Goal: Task Accomplishment & Management: Complete application form

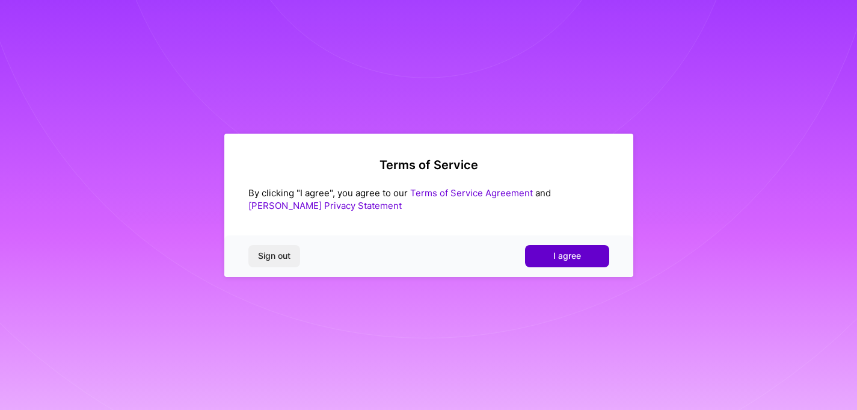
click at [554, 249] on button "I agree" at bounding box center [567, 256] width 84 height 22
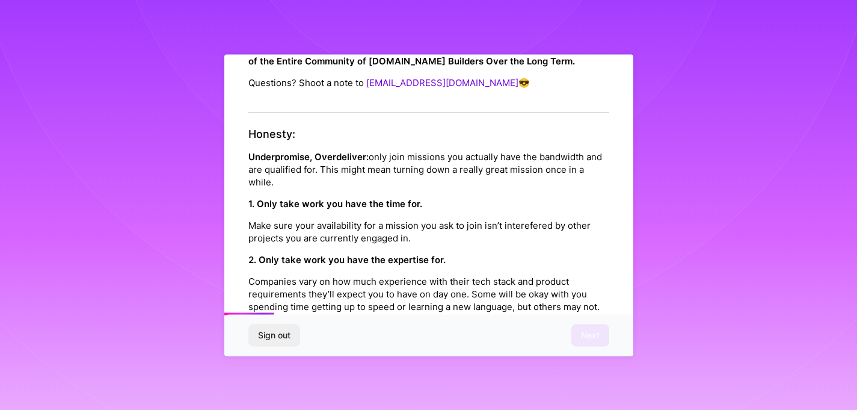
drag, startPoint x: 534, startPoint y: 252, endPoint x: 532, endPoint y: 359, distance: 107.1
click at [533, 360] on div "Platform Code of Conduct This is the [DOMAIN_NAME] Platform Code of Conduct! We…" at bounding box center [428, 205] width 857 height 410
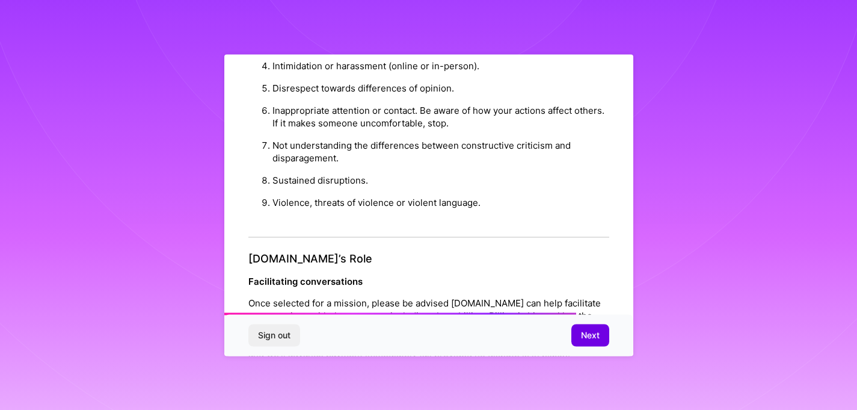
scroll to position [1353, 0]
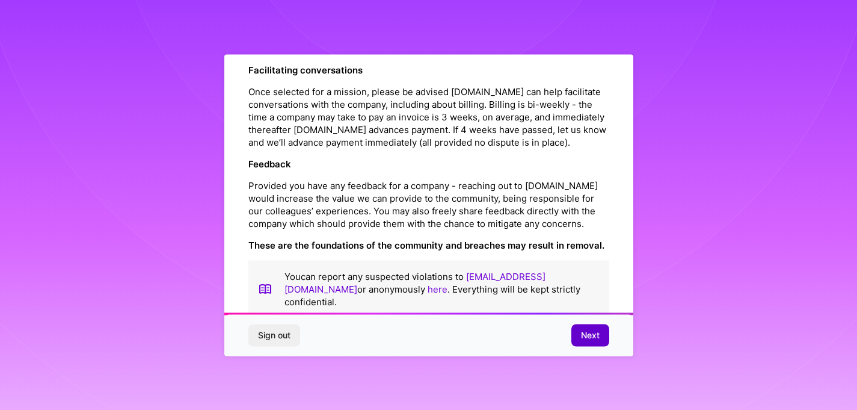
click at [596, 333] on span "Next" at bounding box center [590, 335] width 19 height 12
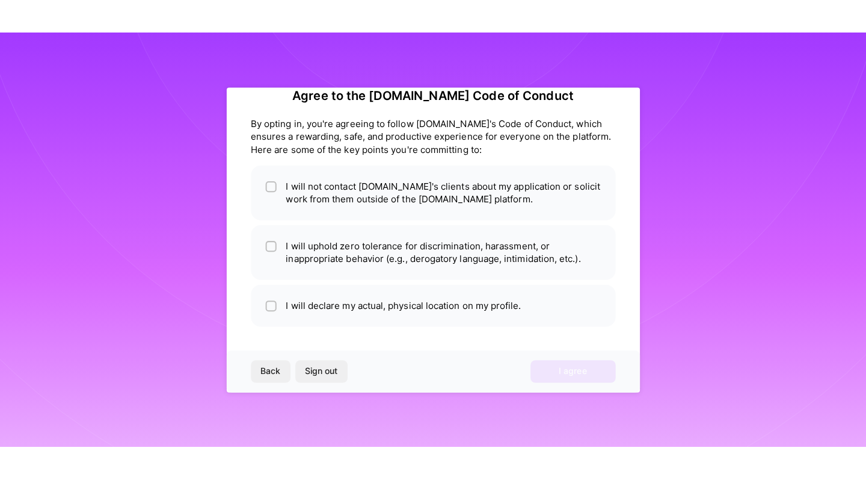
scroll to position [23, 0]
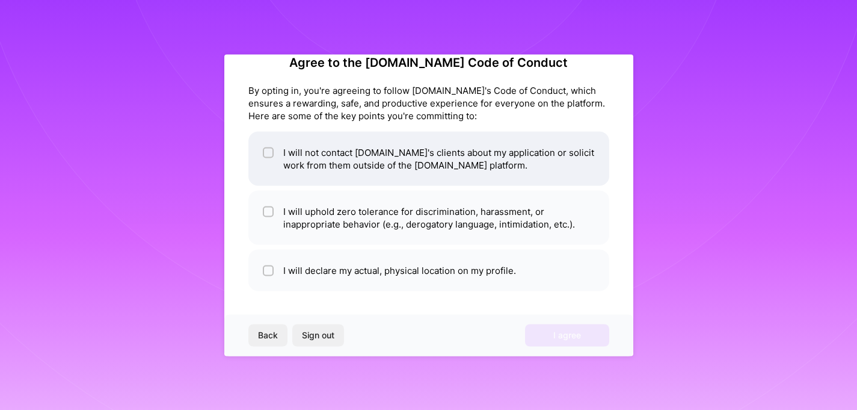
click at [555, 155] on li "I will not contact [DOMAIN_NAME]'s clients about my application or solicit work…" at bounding box center [429, 158] width 361 height 54
checkbox input "true"
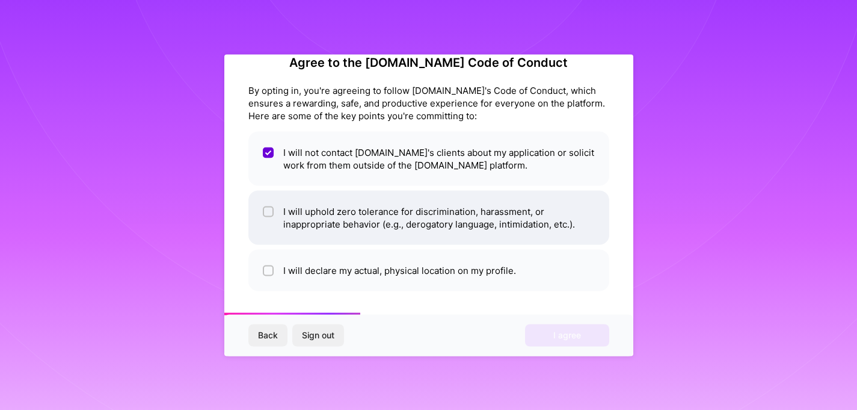
click at [540, 221] on li "I will uphold zero tolerance for discrimination, harassment, or inappropriate b…" at bounding box center [429, 217] width 361 height 54
checkbox input "true"
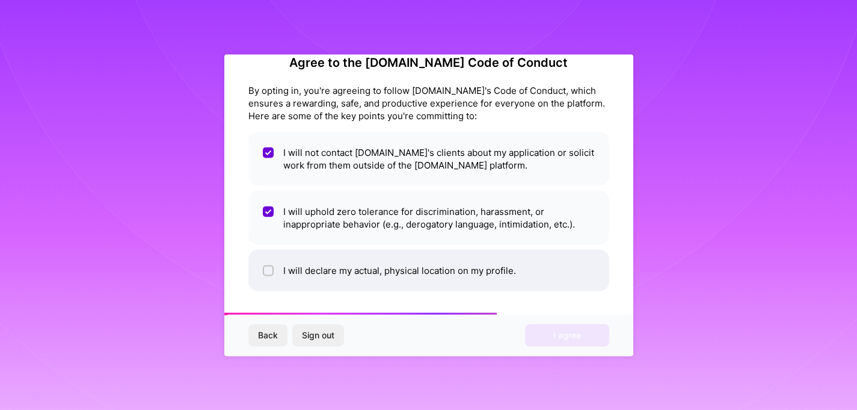
click at [524, 276] on li "I will declare my actual, physical location on my profile." at bounding box center [429, 270] width 361 height 42
checkbox input "true"
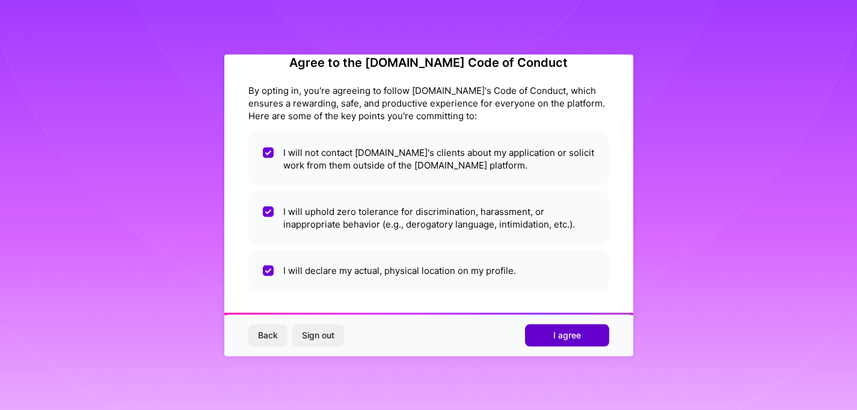
click at [551, 338] on button "I agree" at bounding box center [567, 335] width 84 height 22
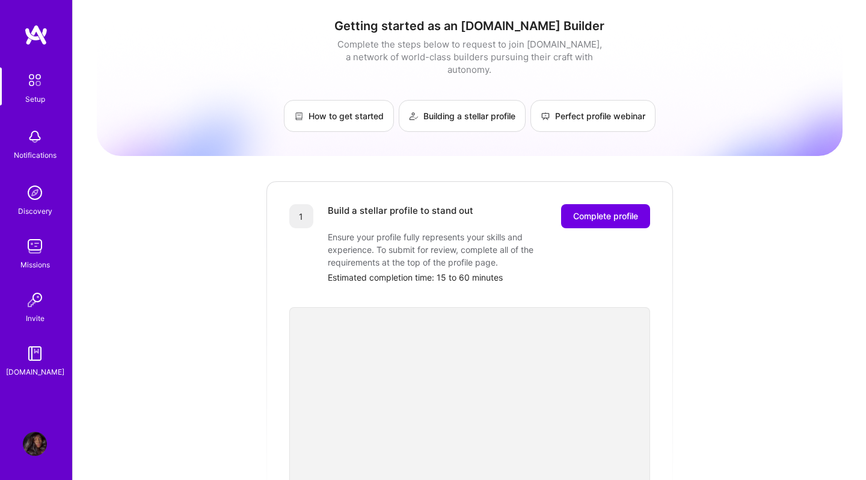
drag, startPoint x: 838, startPoint y: 183, endPoint x: 845, endPoint y: 174, distance: 11.2
click at [838, 183] on div "Getting started as an [DOMAIN_NAME] Builder Complete the steps below to request…" at bounding box center [470, 470] width 746 height 922
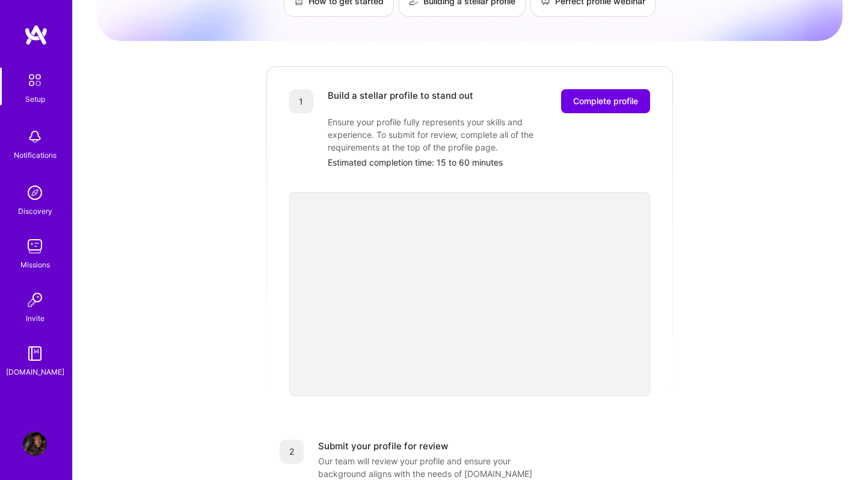
scroll to position [125, 0]
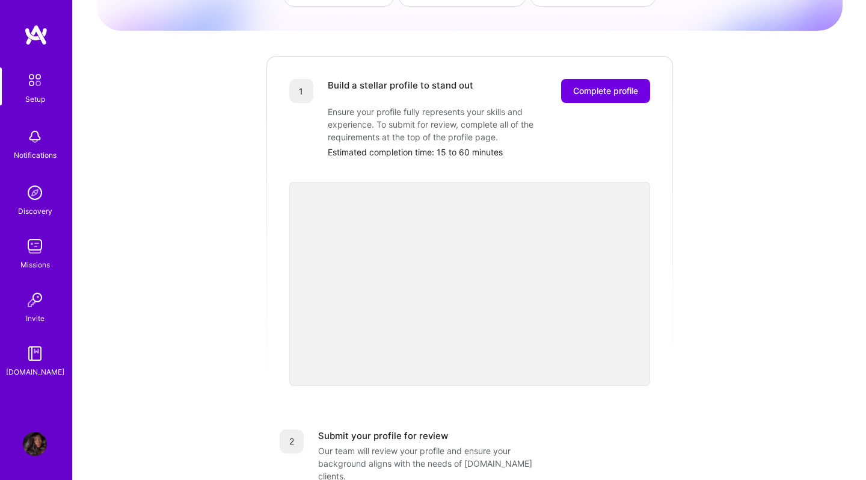
click at [683, 154] on div "Getting started as an [DOMAIN_NAME] Builder Complete the steps below to request…" at bounding box center [470, 345] width 746 height 922
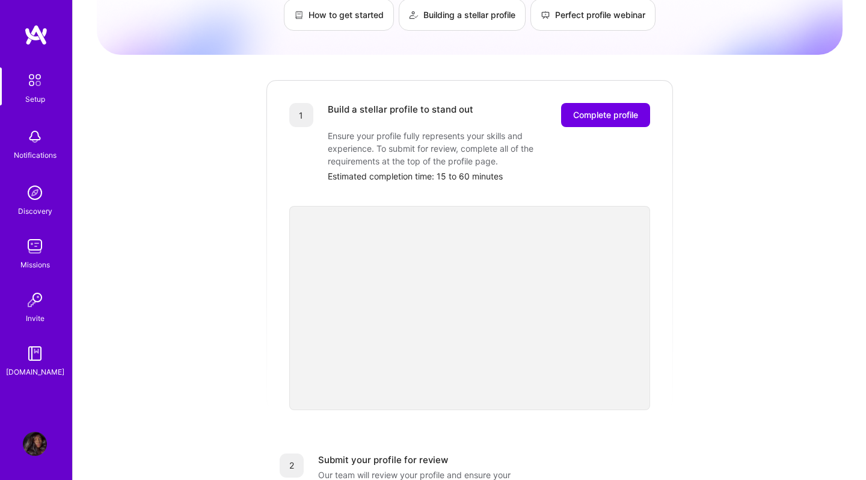
scroll to position [94, 0]
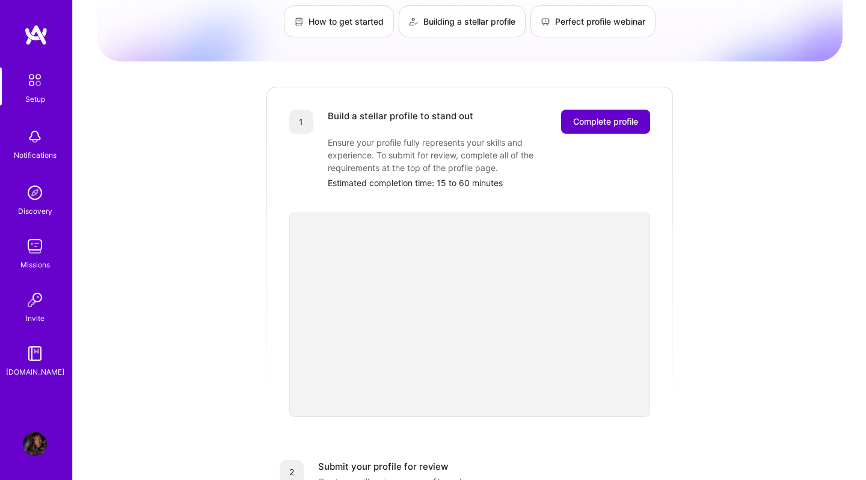
click at [632, 116] on span "Complete profile" at bounding box center [605, 122] width 65 height 12
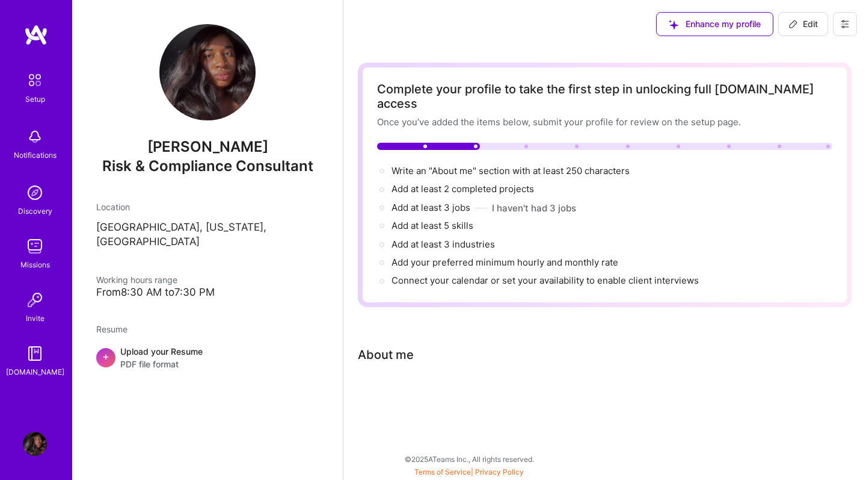
click at [122, 345] on div "Upload your Resume PDF file format" at bounding box center [161, 357] width 82 height 25
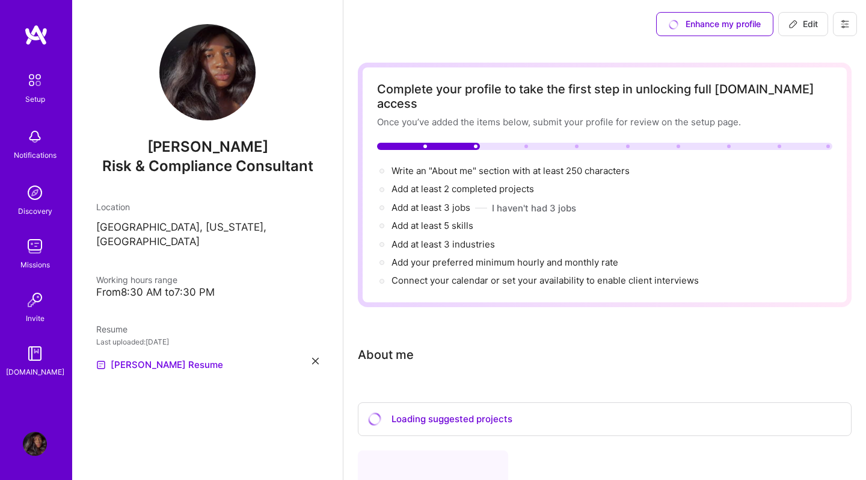
click at [684, 402] on div "Loading suggested projects" at bounding box center [605, 419] width 494 height 34
click at [250, 221] on p "[GEOGRAPHIC_DATA], [US_STATE], [GEOGRAPHIC_DATA]" at bounding box center [207, 234] width 223 height 29
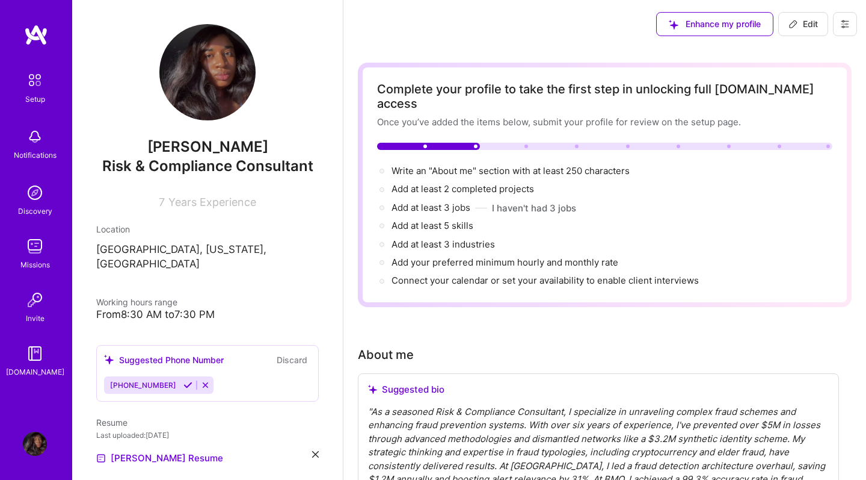
click at [633, 345] on div "About me" at bounding box center [598, 354] width 481 height 18
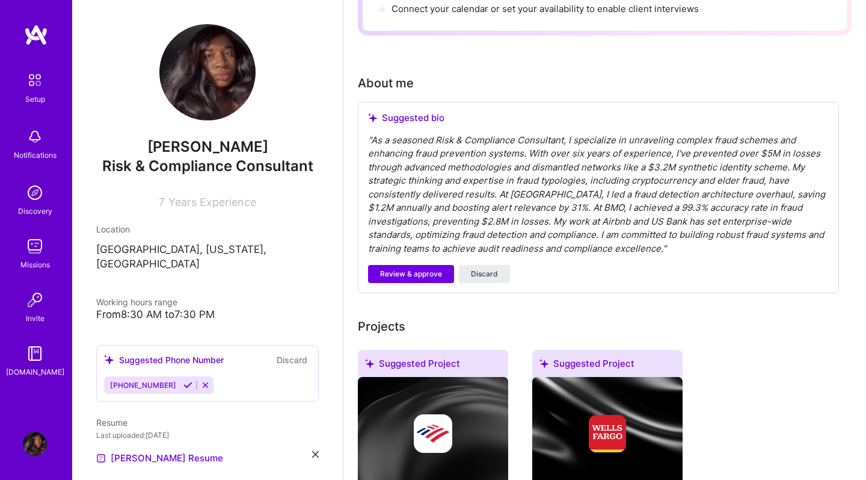
scroll to position [259, 0]
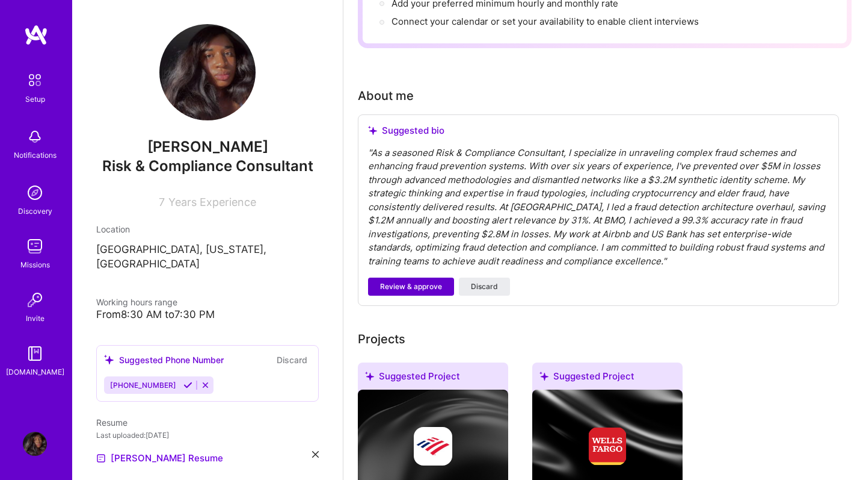
click at [433, 281] on span "Review & approve" at bounding box center [411, 286] width 62 height 11
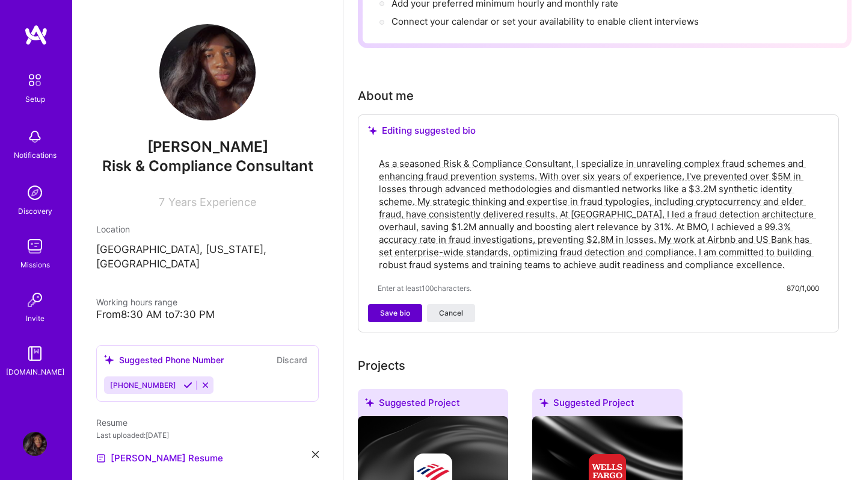
click at [405, 304] on button "Save bio" at bounding box center [395, 313] width 54 height 18
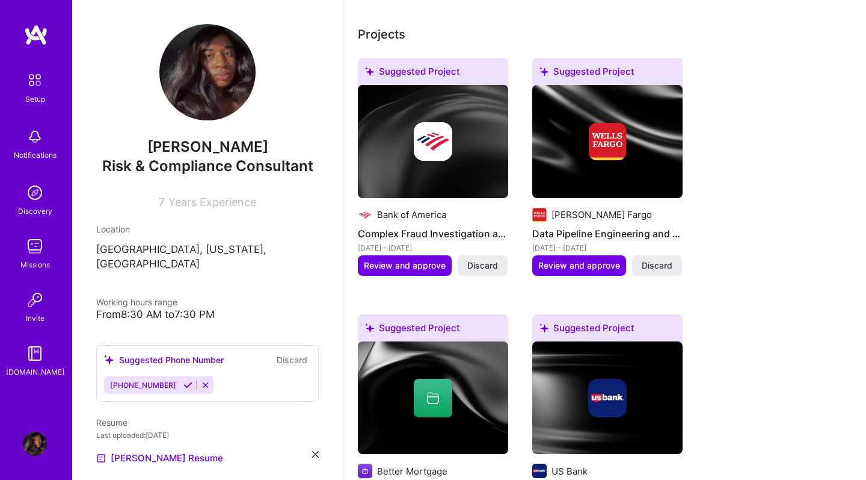
scroll to position [494, 0]
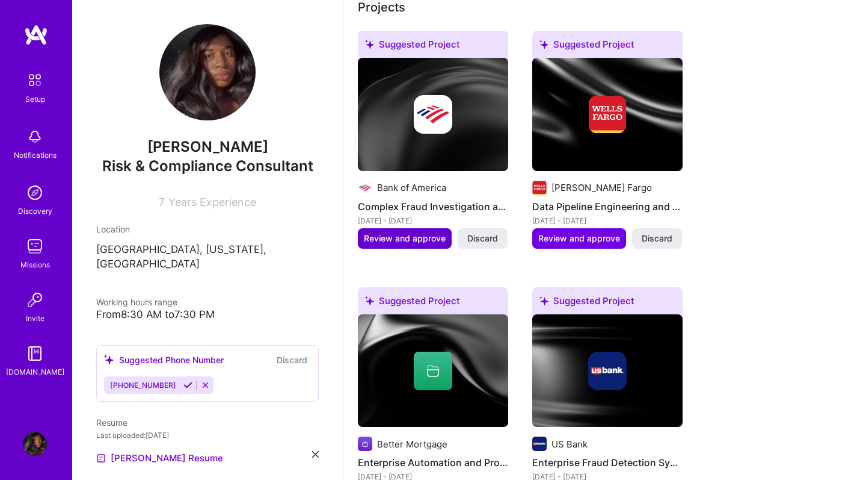
click at [415, 232] on span "Review and approve" at bounding box center [405, 238] width 82 height 12
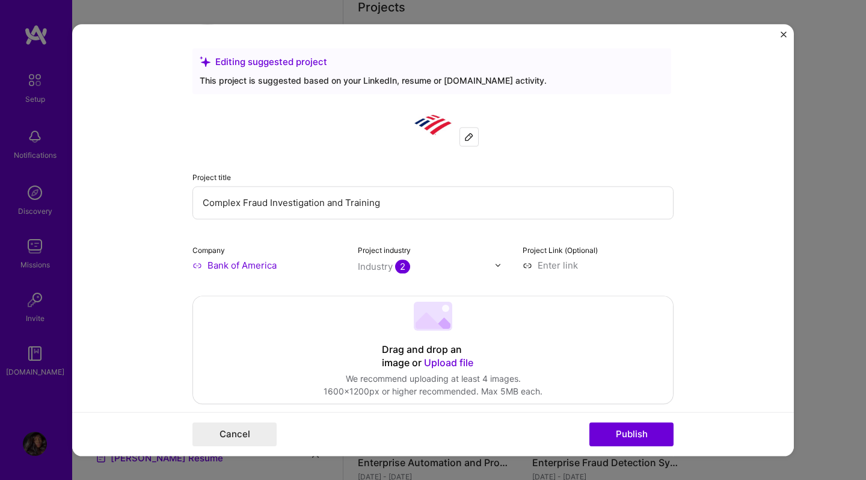
click at [699, 288] on form "Editing suggested project This project is suggested based on your LinkedIn, res…" at bounding box center [433, 239] width 722 height 431
click at [499, 264] on img at bounding box center [498, 264] width 7 height 7
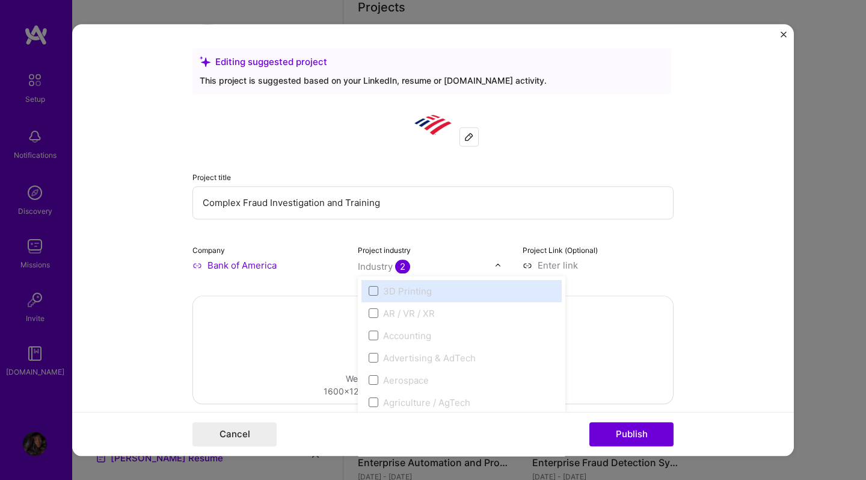
click at [493, 264] on input "text" at bounding box center [426, 266] width 137 height 13
click at [814, 260] on div "Editing suggested project This project is suggested based on your LinkedIn, res…" at bounding box center [433, 240] width 866 height 480
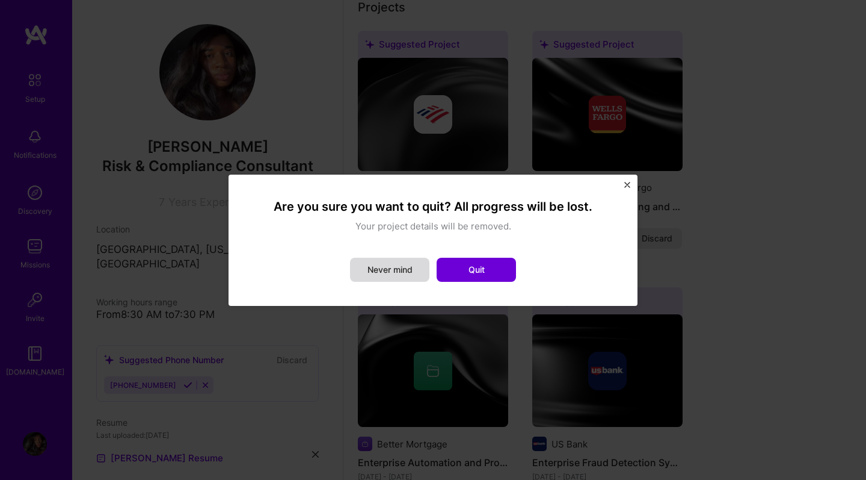
click at [381, 270] on button "Never mind" at bounding box center [389, 270] width 79 height 24
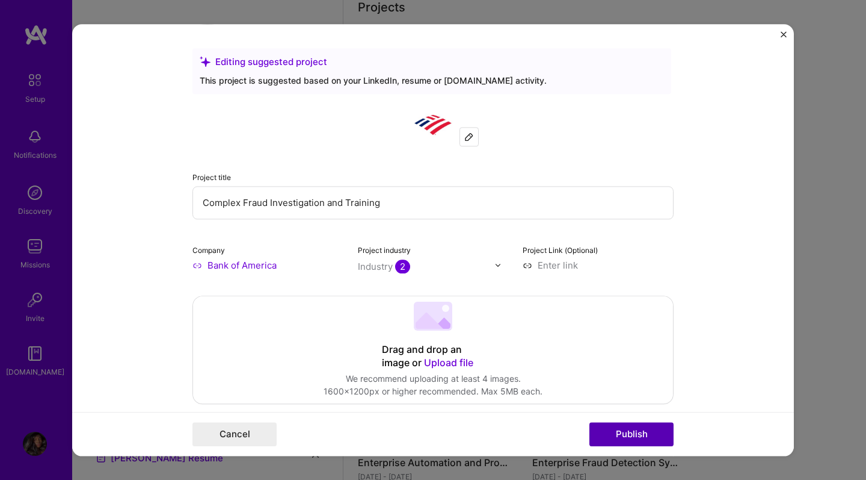
click at [624, 409] on button "Publish" at bounding box center [632, 434] width 84 height 24
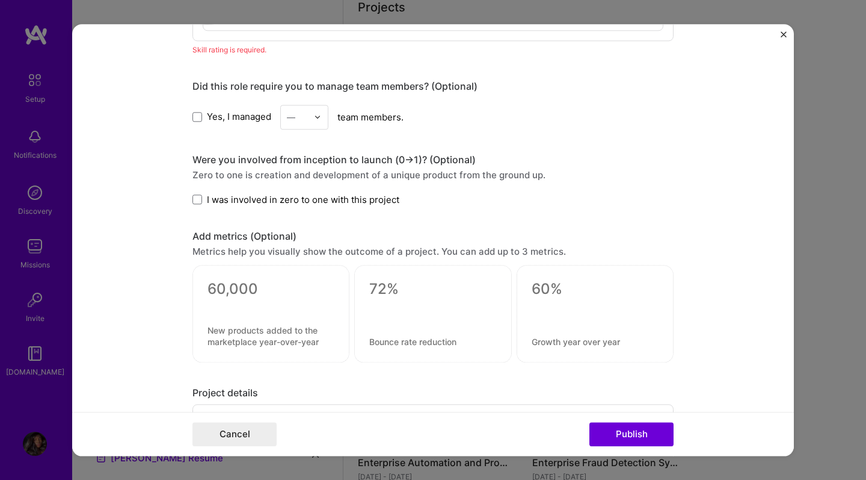
scroll to position [733, 0]
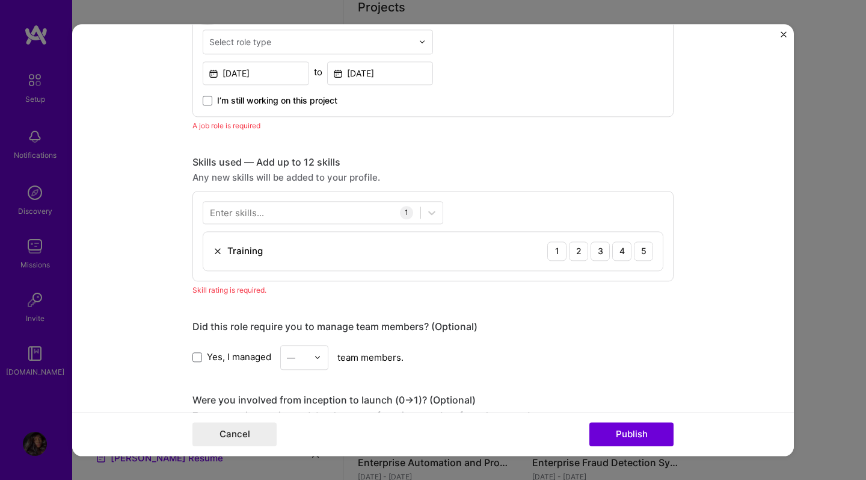
drag, startPoint x: 520, startPoint y: 154, endPoint x: 499, endPoint y: 17, distance: 138.9
click at [499, 16] on div "Editing suggested project This project is suggested based on your LinkedIn, res…" at bounding box center [433, 240] width 866 height 480
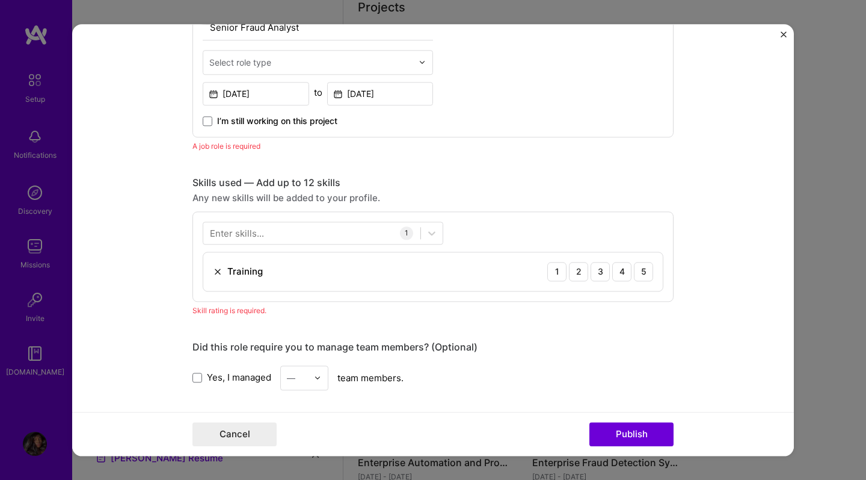
click at [613, 210] on div "Skills used — Add up to 12 skills Any new skills will be added to your profile.…" at bounding box center [433, 238] width 481 height 125
click at [654, 272] on div "Training 1 2 3 4 5" at bounding box center [433, 271] width 460 height 39
click at [649, 273] on div "5" at bounding box center [643, 271] width 19 height 19
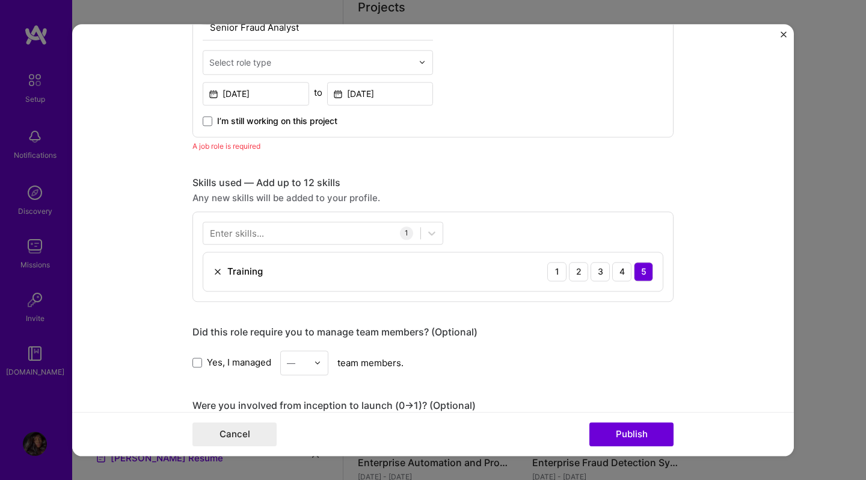
click at [700, 262] on form "Editing suggested project This project is suggested based on your LinkedIn, res…" at bounding box center [433, 239] width 722 height 431
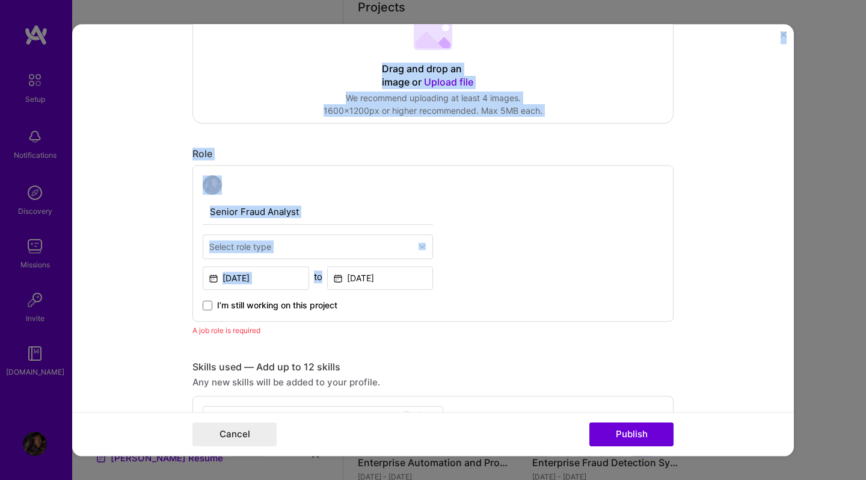
drag, startPoint x: 714, startPoint y: 86, endPoint x: 698, endPoint y: 21, distance: 66.8
click at [698, 21] on div "Editing suggested project This project is suggested based on your LinkedIn, res…" at bounding box center [433, 240] width 866 height 480
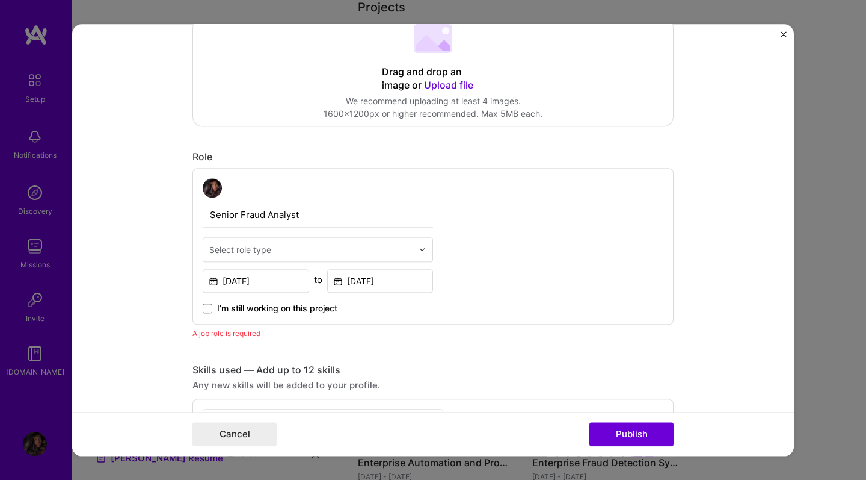
click at [746, 322] on form "Editing suggested project This project is suggested based on your LinkedIn, res…" at bounding box center [433, 239] width 722 height 431
click at [629, 409] on button "Publish" at bounding box center [632, 434] width 84 height 24
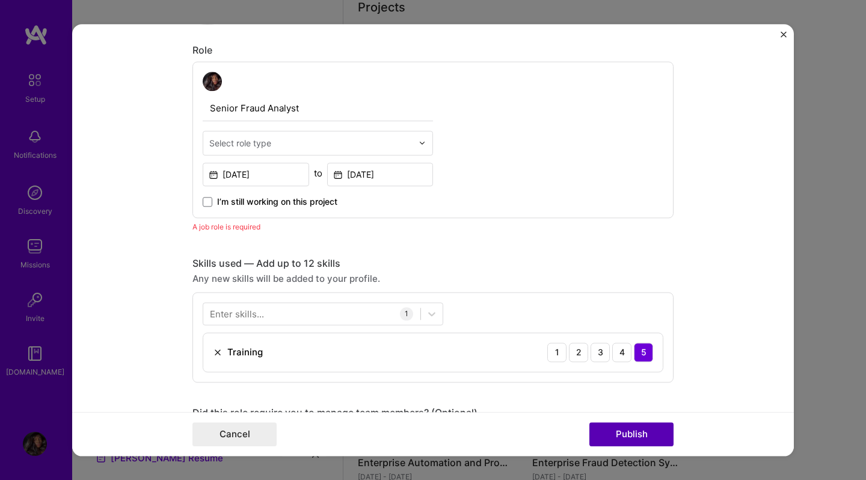
scroll to position [404, 0]
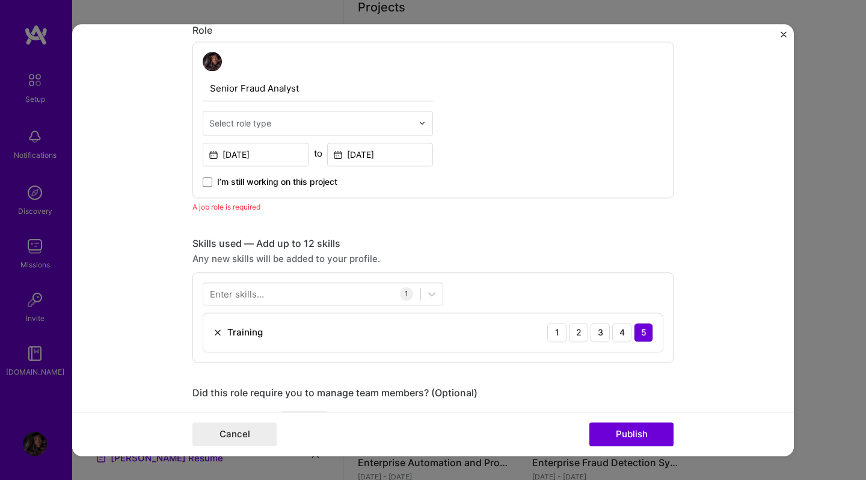
click at [388, 116] on div at bounding box center [310, 123] width 203 height 15
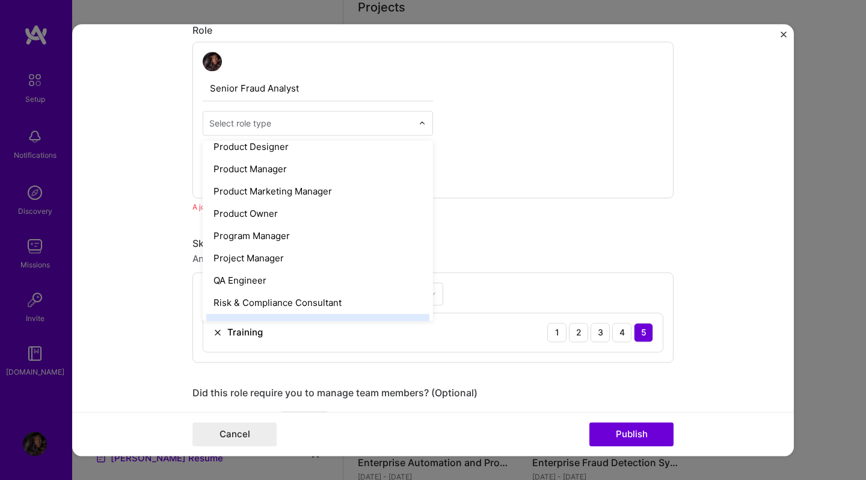
scroll to position [1122, 0]
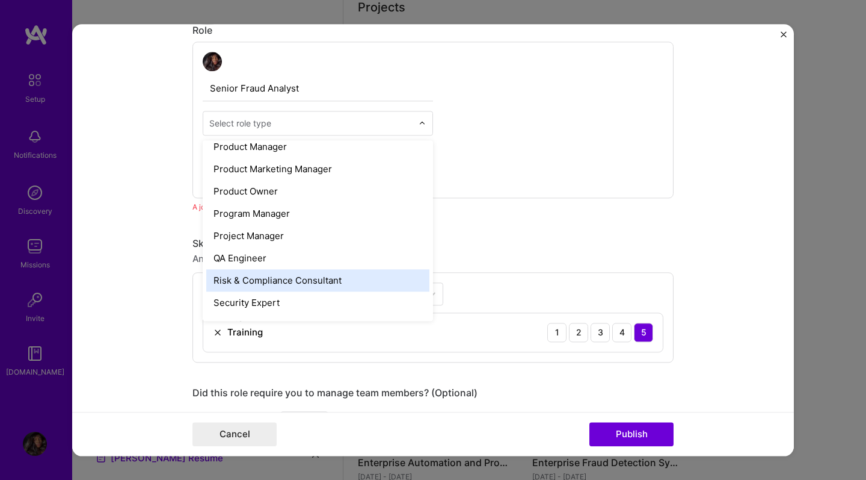
click at [317, 273] on div "Risk & Compliance Consultant" at bounding box center [317, 280] width 223 height 22
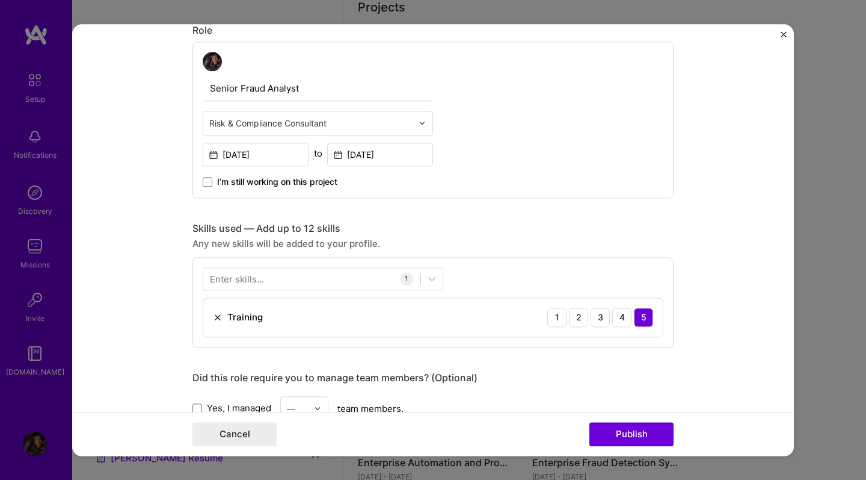
click at [442, 236] on div "Skills used — Add up to 12 skills Any new skills will be added to your profile.…" at bounding box center [433, 284] width 481 height 125
click at [637, 409] on button "Publish" at bounding box center [632, 434] width 84 height 24
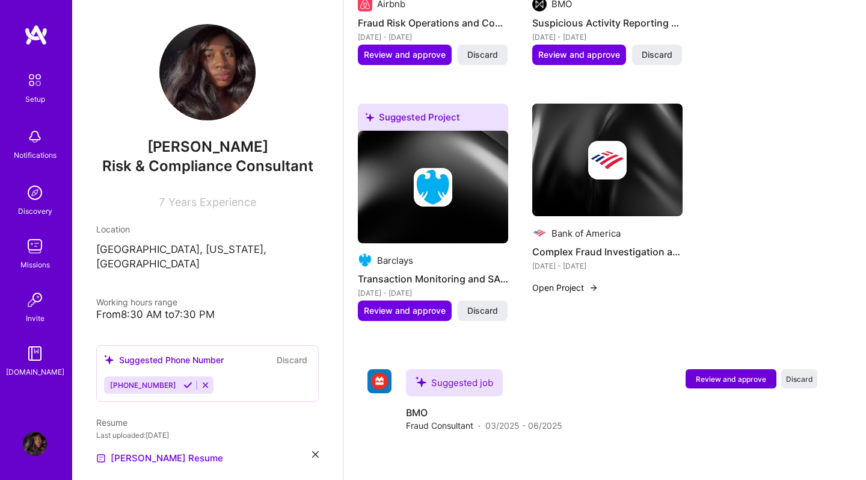
scroll to position [1197, 0]
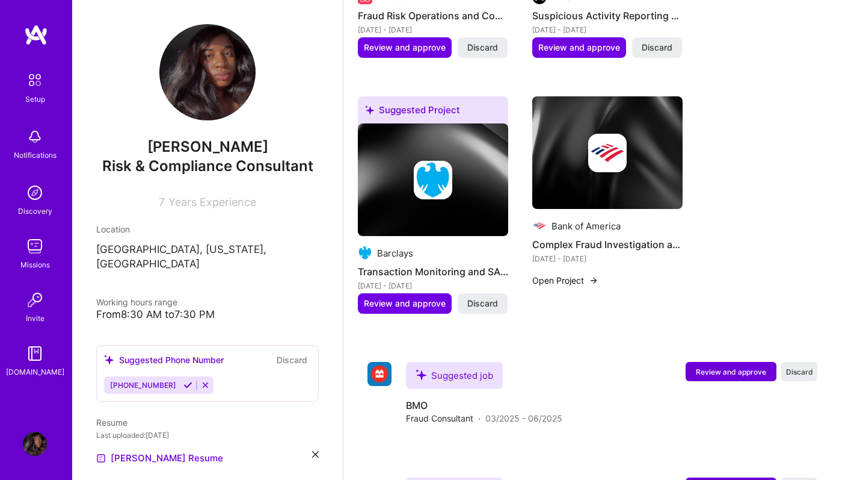
click at [573, 274] on button "Open Project" at bounding box center [566, 280] width 66 height 13
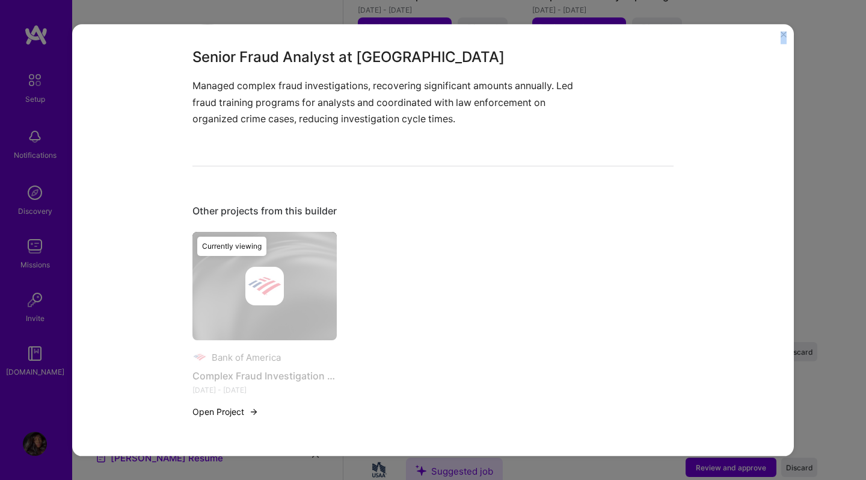
scroll to position [1221, 0]
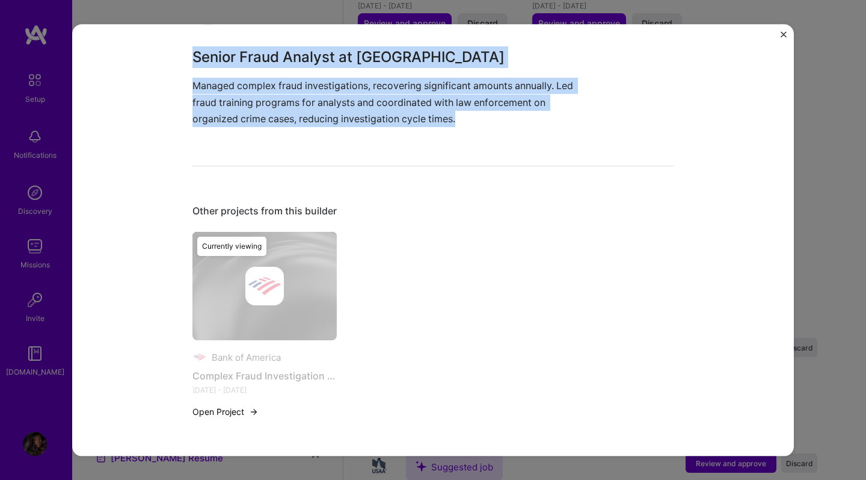
drag, startPoint x: 539, startPoint y: 268, endPoint x: 548, endPoint y: 134, distance: 134.5
click at [548, 134] on div "Complex Fraud Investigation and Training Bank of America Financial Services / F…" at bounding box center [433, 81] width 481 height 704
click at [211, 409] on button "Open Project" at bounding box center [226, 411] width 66 height 13
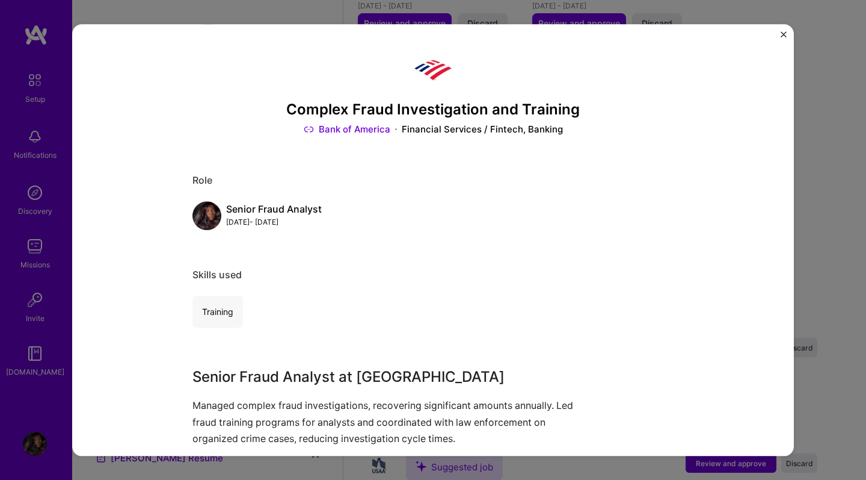
click at [545, 238] on div "Complex Fraud Investigation and Training Bank of America Financial Services / F…" at bounding box center [433, 400] width 481 height 704
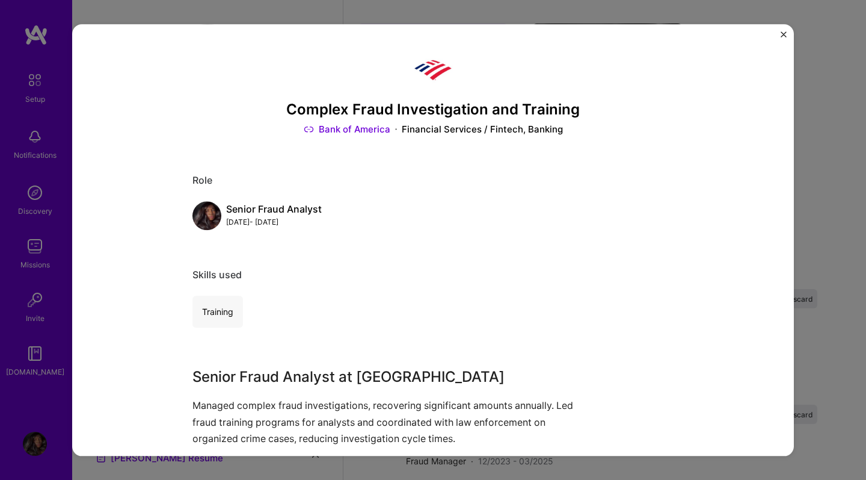
drag, startPoint x: 673, startPoint y: 228, endPoint x: 608, endPoint y: -13, distance: 250.0
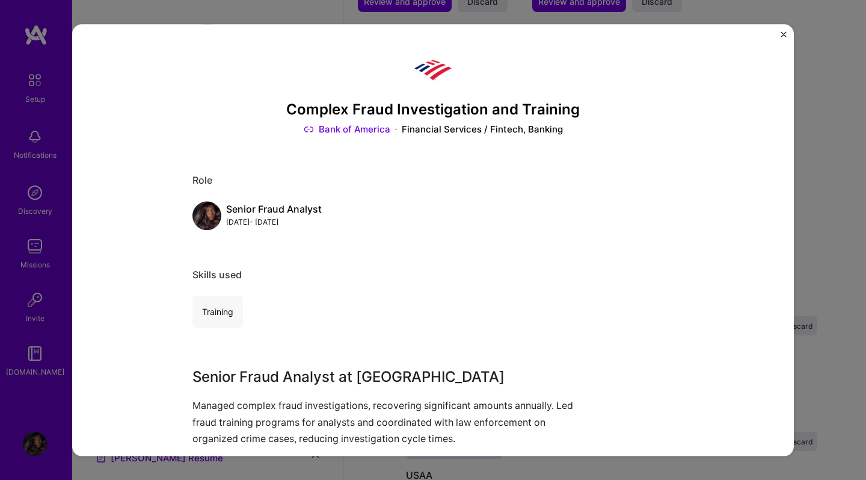
click at [259, 223] on div "[DATE] - [DATE]" at bounding box center [274, 222] width 96 height 13
click at [259, 222] on div "[DATE] - [DATE]" at bounding box center [274, 222] width 96 height 13
click at [259, 221] on div "[DATE] - [DATE]" at bounding box center [274, 222] width 96 height 13
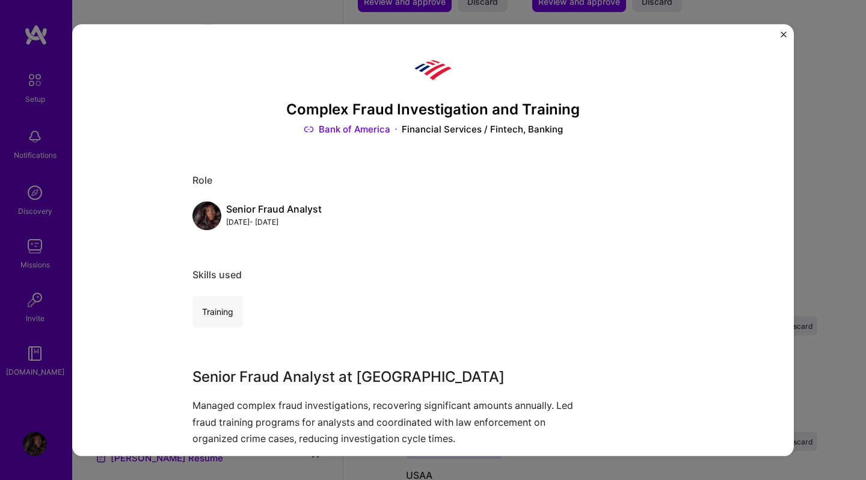
click at [204, 207] on img at bounding box center [207, 216] width 29 height 29
click at [780, 32] on div "Complex Fraud Investigation and Training Bank of America Financial Services / F…" at bounding box center [433, 239] width 722 height 431
click at [782, 32] on img "Close" at bounding box center [784, 34] width 6 height 6
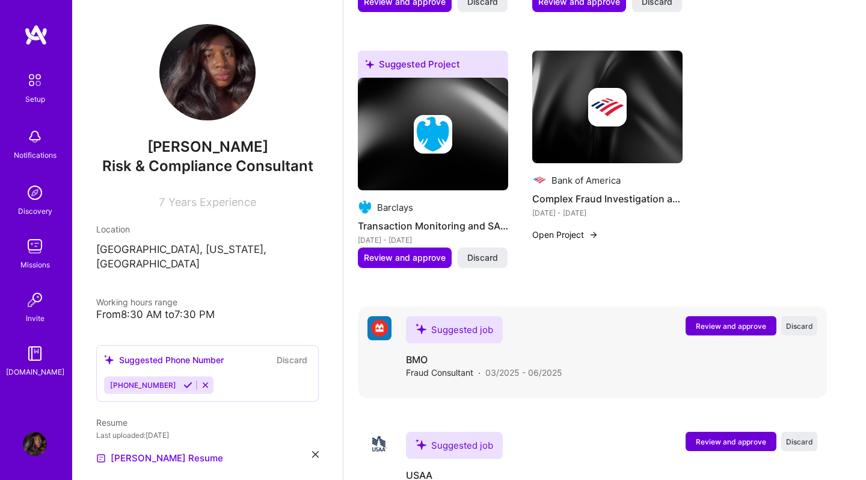
click at [723, 318] on button "Review and approve" at bounding box center [731, 325] width 91 height 19
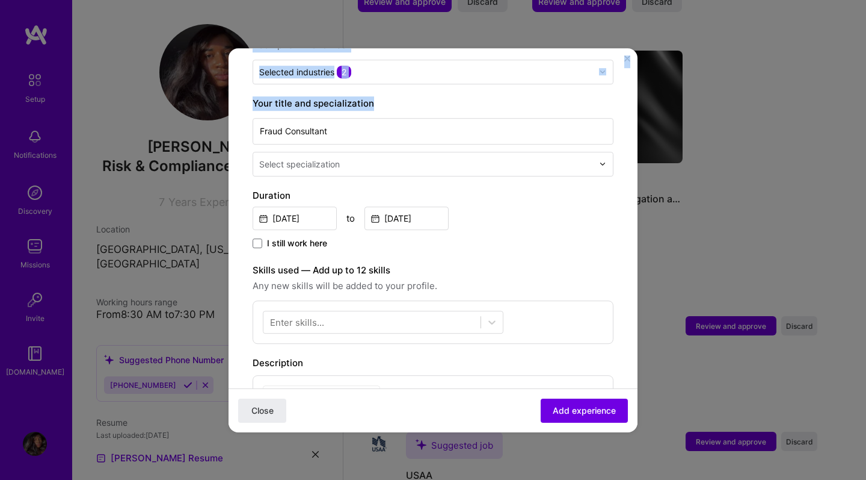
drag, startPoint x: 626, startPoint y: 325, endPoint x: 621, endPoint y: 438, distance: 113.2
click at [621, 409] on div "Adding suggested job This job is suggested based on your LinkedIn, resume or [D…" at bounding box center [433, 240] width 866 height 480
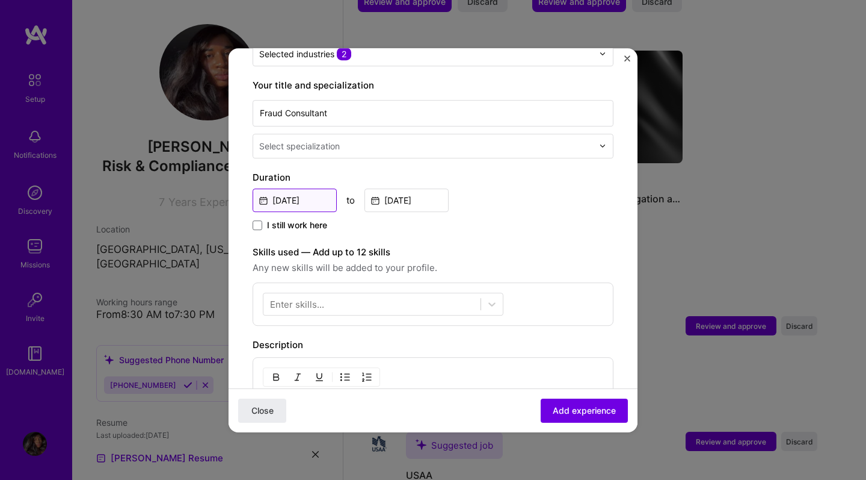
click at [324, 188] on input "[DATE]" at bounding box center [295, 199] width 84 height 23
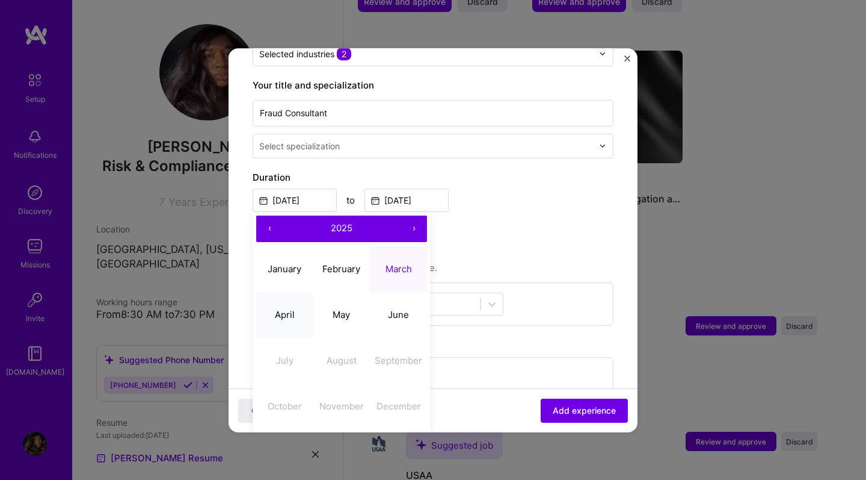
click at [295, 293] on button "April" at bounding box center [284, 315] width 57 height 46
type input "[DATE]"
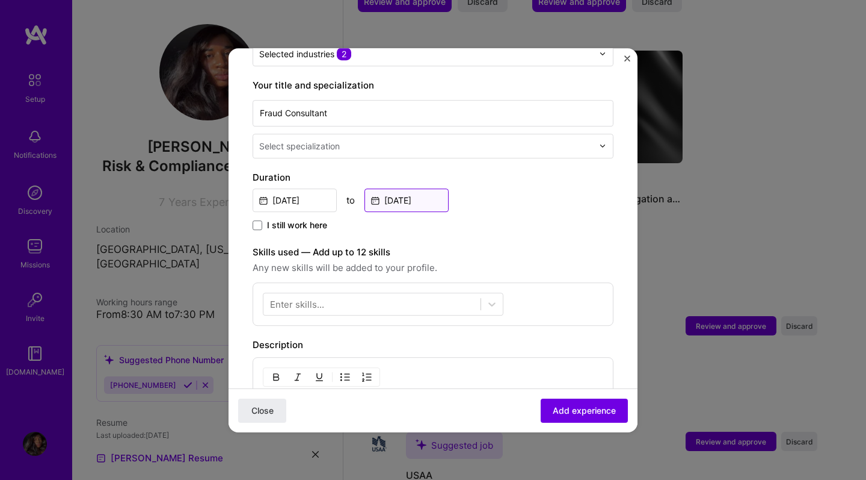
click at [379, 191] on input "[DATE]" at bounding box center [407, 199] width 84 height 23
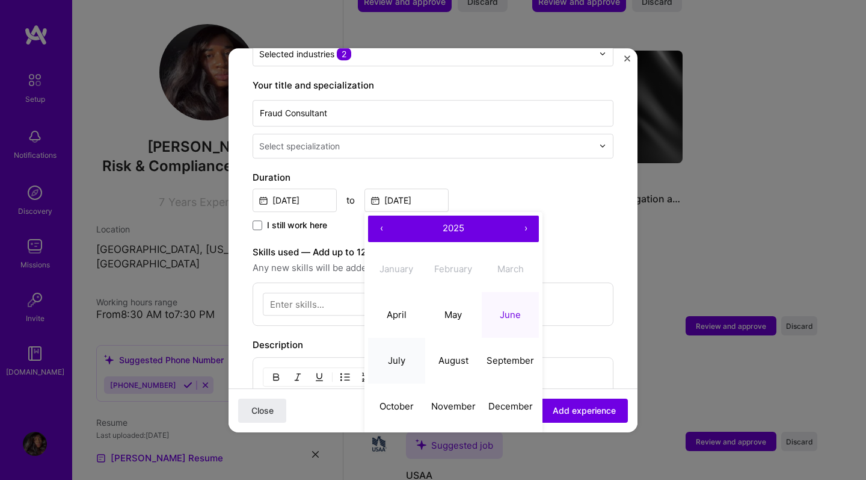
click at [404, 354] on abbr "July" at bounding box center [396, 359] width 17 height 11
type input "[DATE]"
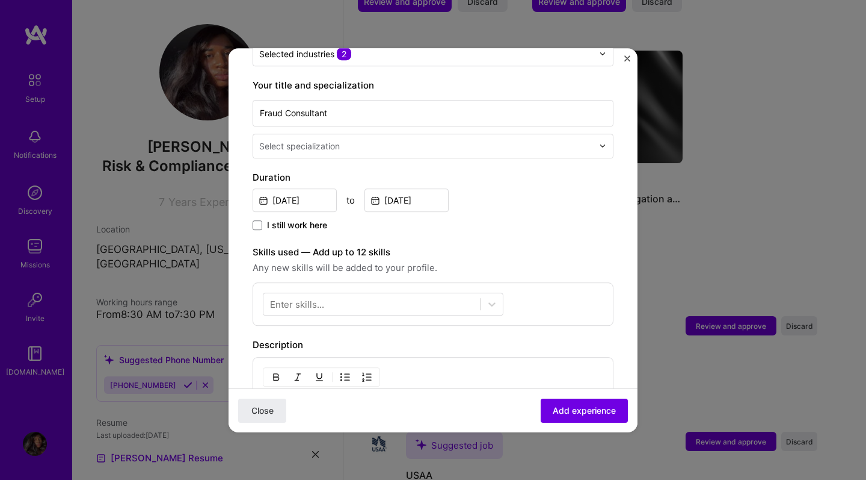
click at [551, 227] on div "Adding suggested job This job is suggested based on your LinkedIn, resume or [D…" at bounding box center [433, 296] width 361 height 912
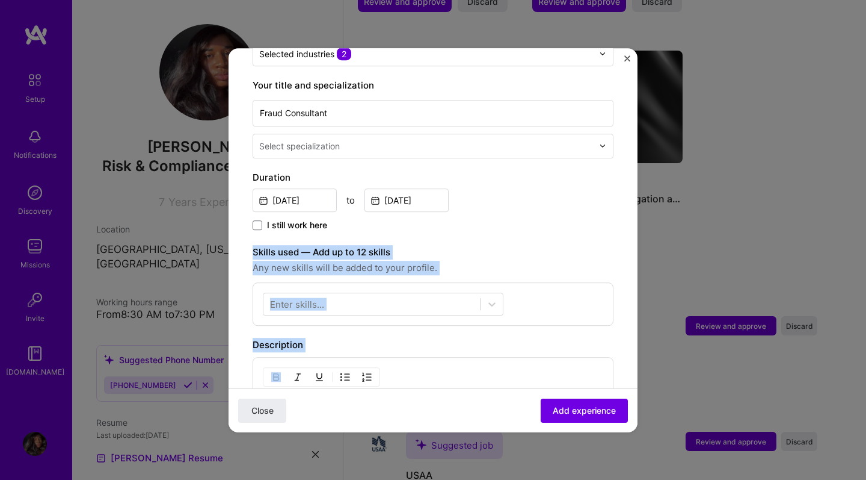
drag, startPoint x: 551, startPoint y: 227, endPoint x: 541, endPoint y: 350, distance: 123.1
click at [541, 351] on div "Adding suggested job This job is suggested based on your LinkedIn, resume or [D…" at bounding box center [433, 296] width 361 height 912
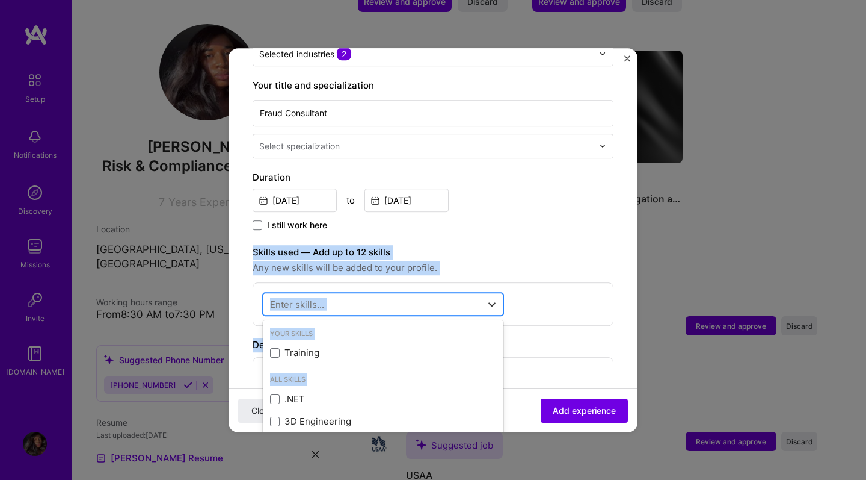
click at [491, 298] on icon at bounding box center [492, 304] width 12 height 12
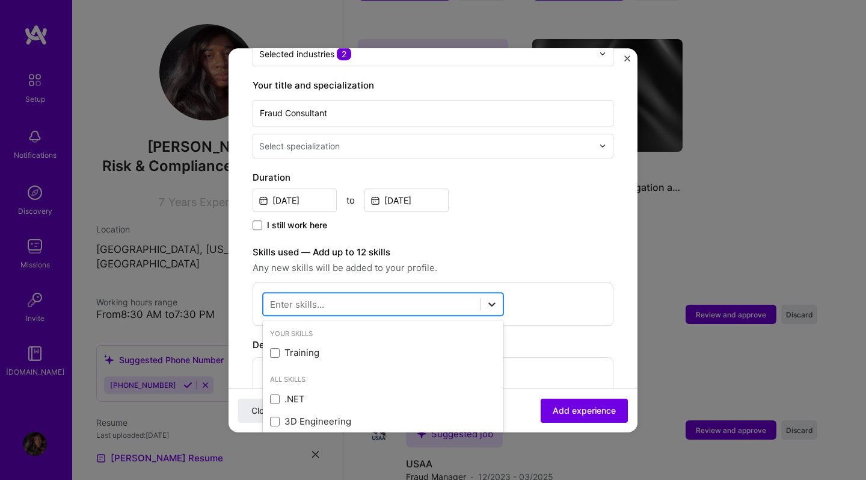
scroll to position [1255, 0]
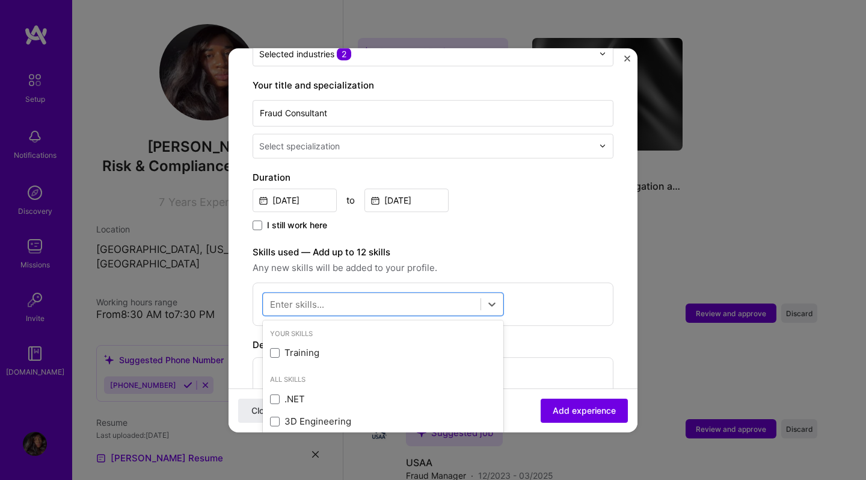
click at [510, 292] on div "option Training focused, 0 of 2. 378 results available. Use Up and Down to choo…" at bounding box center [433, 303] width 361 height 43
click at [502, 293] on div at bounding box center [492, 304] width 22 height 22
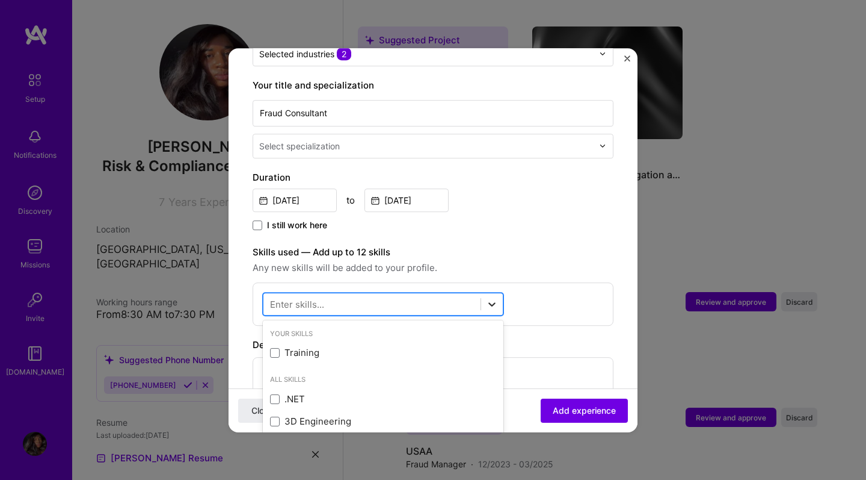
scroll to position [1268, 0]
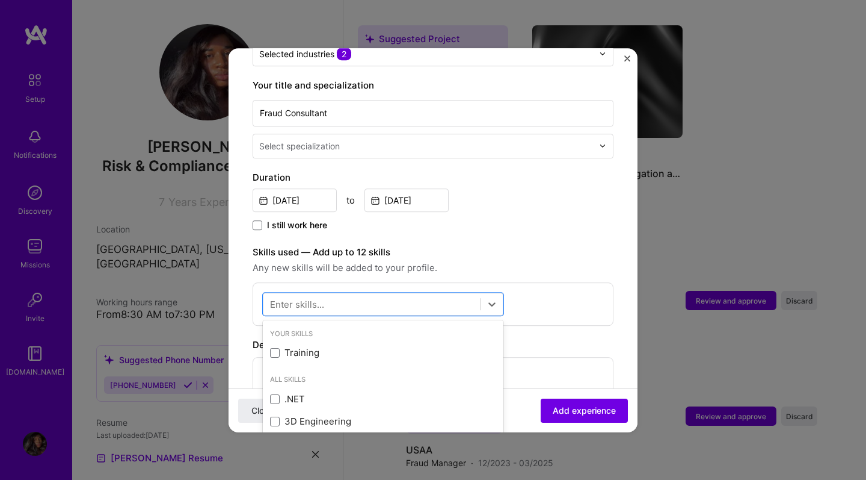
drag, startPoint x: 456, startPoint y: 321, endPoint x: 453, endPoint y: 428, distance: 106.5
click at [453, 409] on div "Your Skills Training All Skills .NET 3D Engineering 3D Modeling API Design API …" at bounding box center [383, 410] width 241 height 181
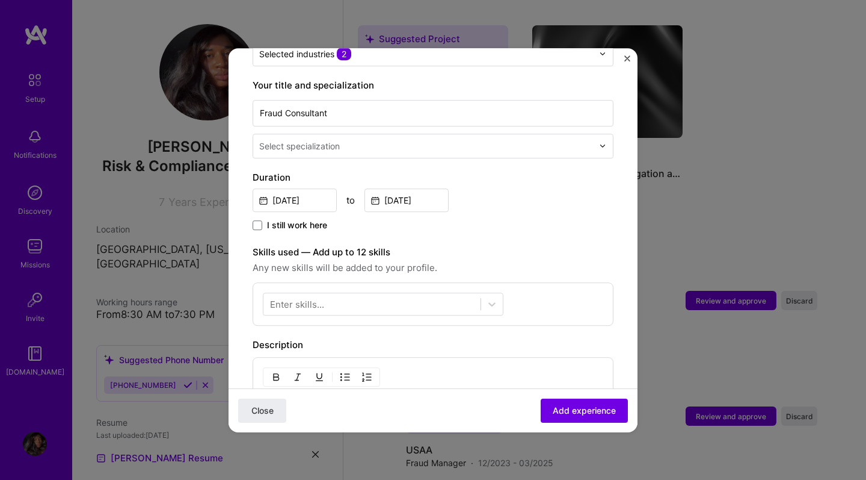
click at [547, 245] on label "Skills used — Add up to 12 skills" at bounding box center [433, 252] width 361 height 14
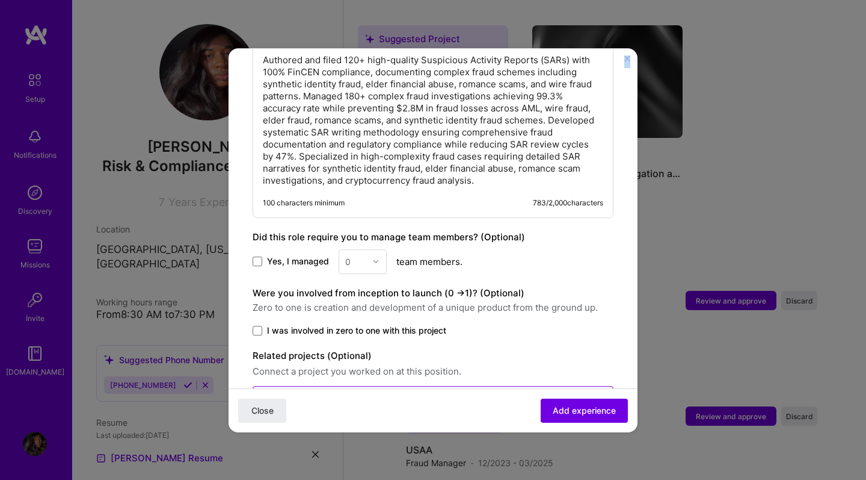
scroll to position [607, 0]
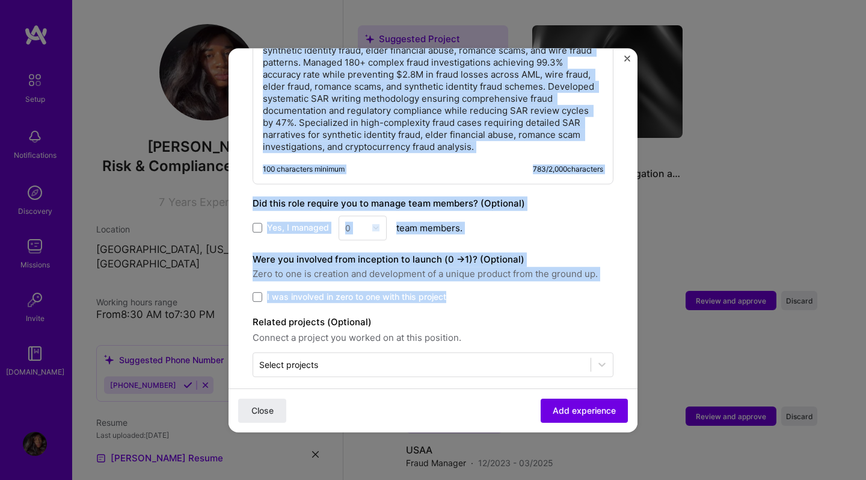
drag, startPoint x: 584, startPoint y: 240, endPoint x: 593, endPoint y: 279, distance: 40.1
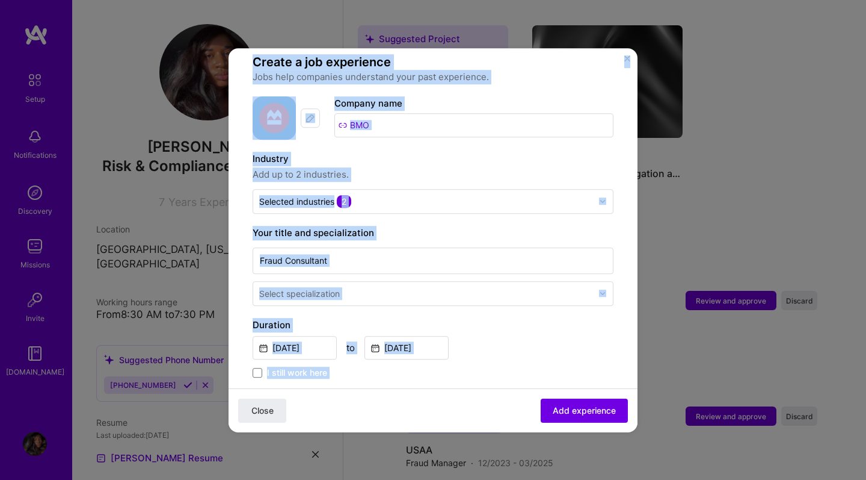
scroll to position [50, 0]
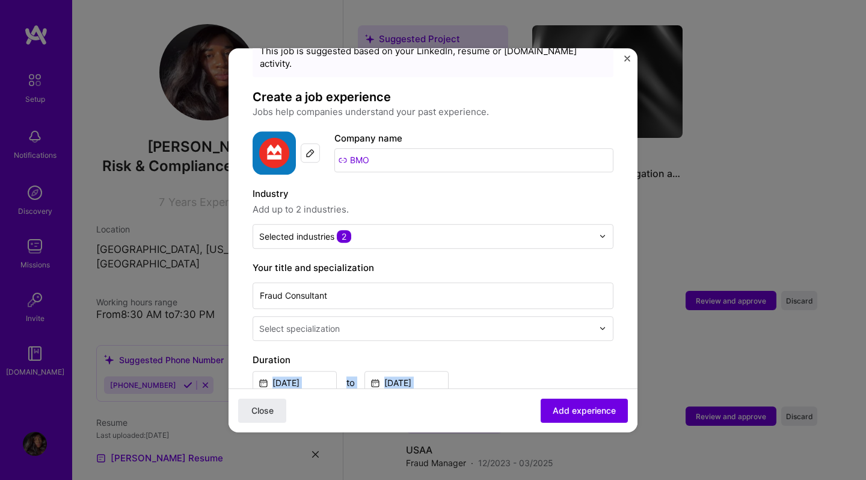
drag, startPoint x: 618, startPoint y: 238, endPoint x: 575, endPoint y: 347, distance: 117.0
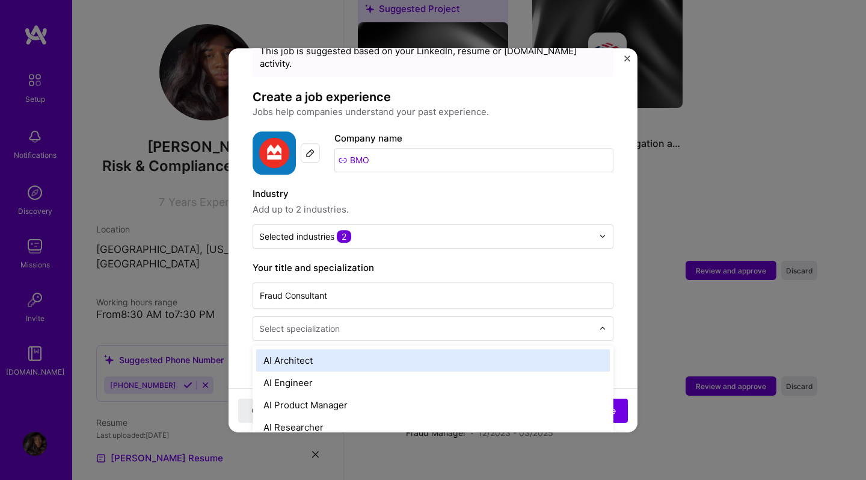
click at [576, 322] on input "text" at bounding box center [427, 328] width 336 height 13
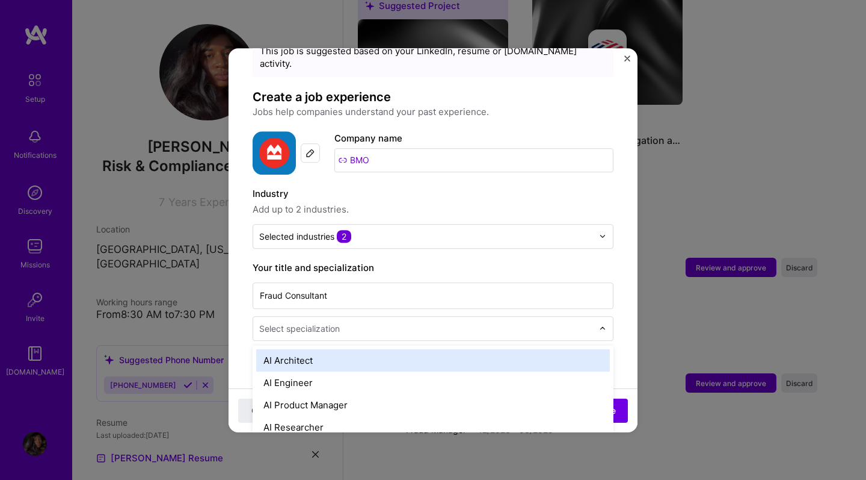
scroll to position [1306, 0]
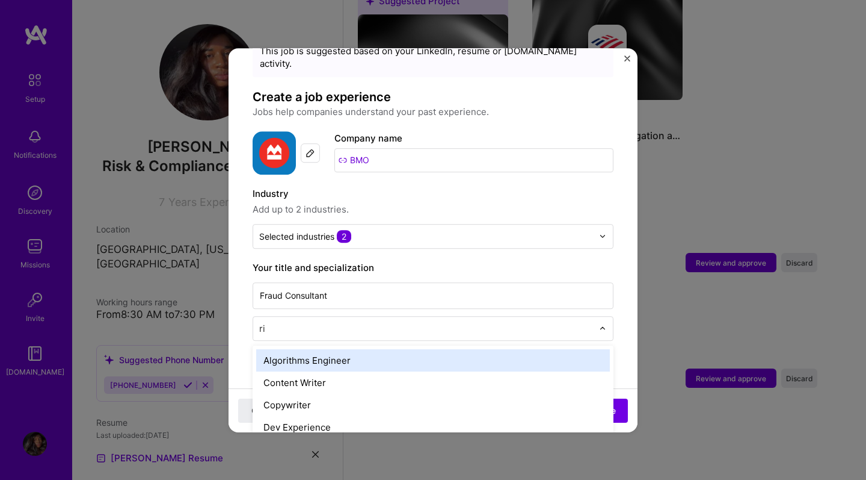
type input "ris"
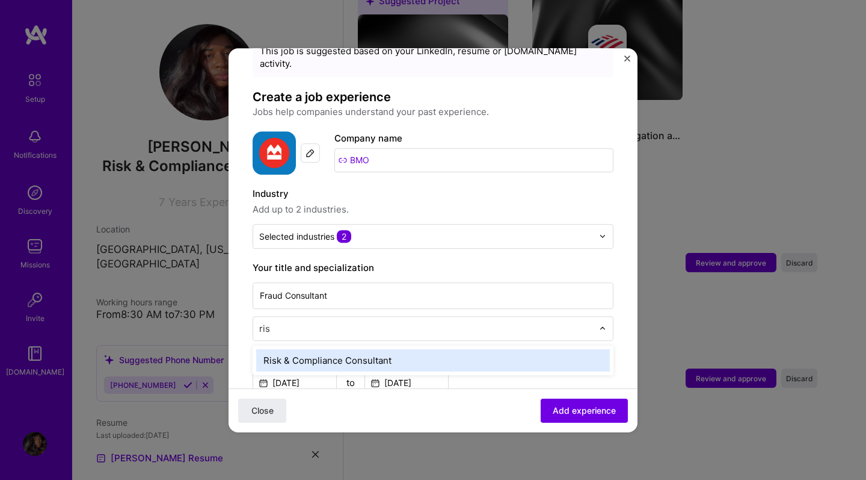
click at [565, 349] on div "Risk & Compliance Consultant" at bounding box center [433, 360] width 354 height 22
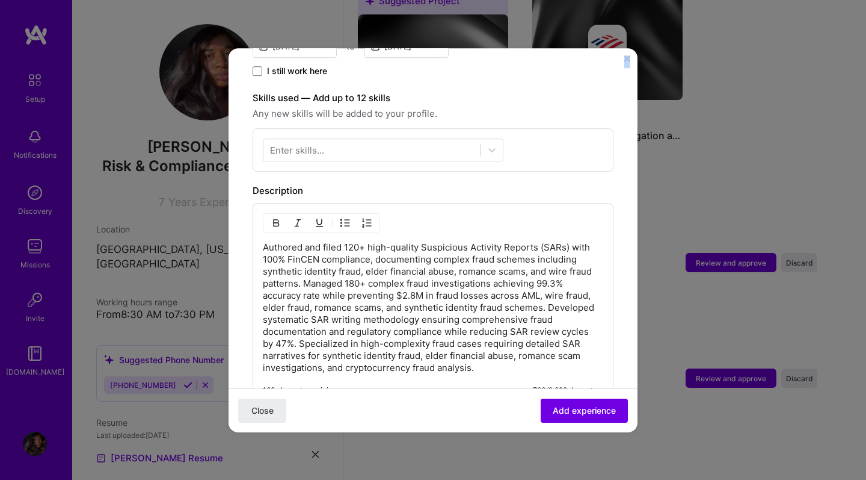
scroll to position [363, 0]
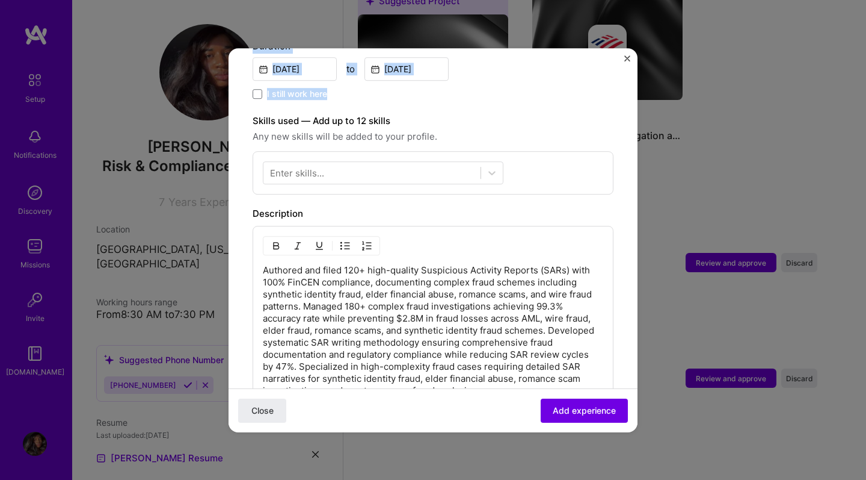
drag, startPoint x: 625, startPoint y: 318, endPoint x: 575, endPoint y: 87, distance: 236.4
click at [575, 87] on form "Adding suggested job This job is suggested based on your LinkedIn, resume or [D…" at bounding box center [433, 199] width 409 height 980
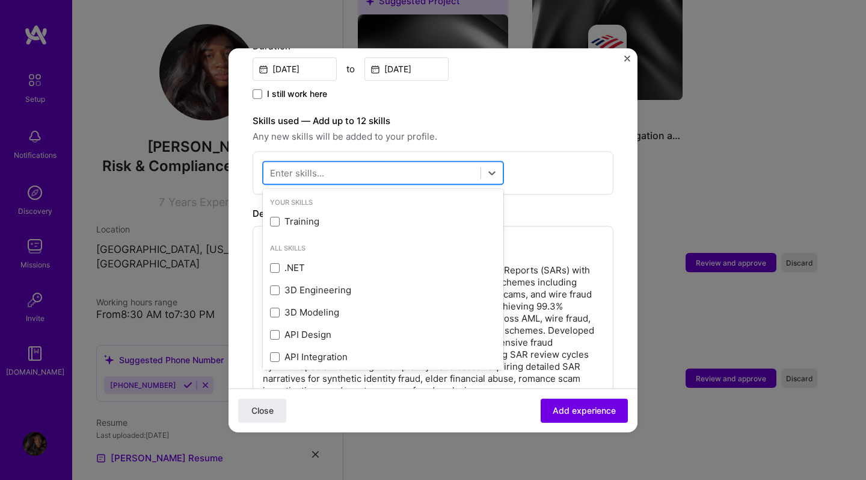
click at [458, 162] on div at bounding box center [372, 172] width 217 height 20
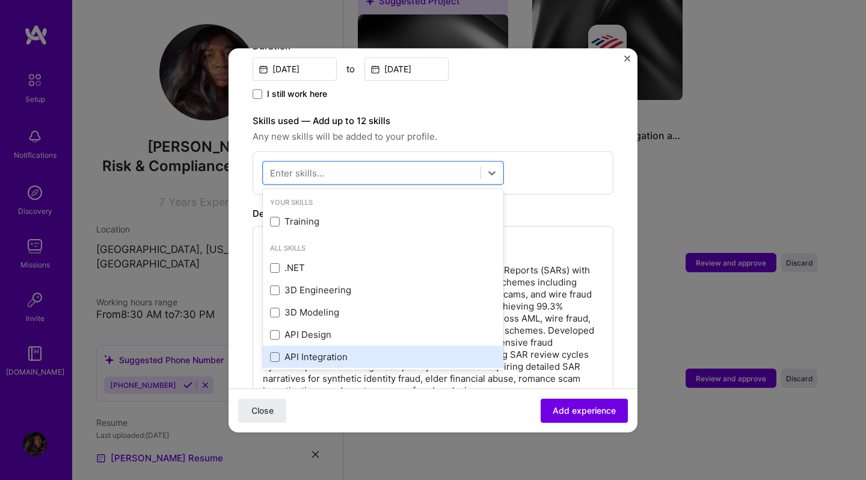
drag, startPoint x: 456, startPoint y: 204, endPoint x: 472, endPoint y: 340, distance: 136.9
click at [472, 341] on div "Your Skills Training All Skills .NET 3D Engineering 3D Modeling API Design API …" at bounding box center [383, 279] width 241 height 181
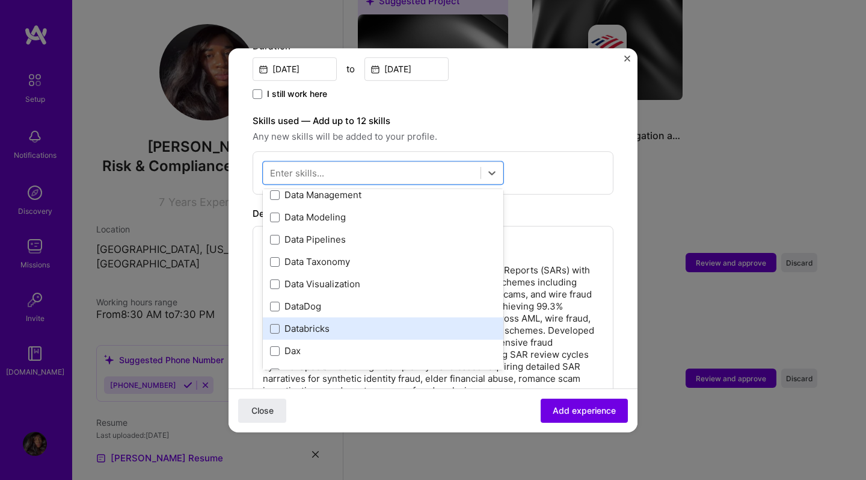
scroll to position [2032, 0]
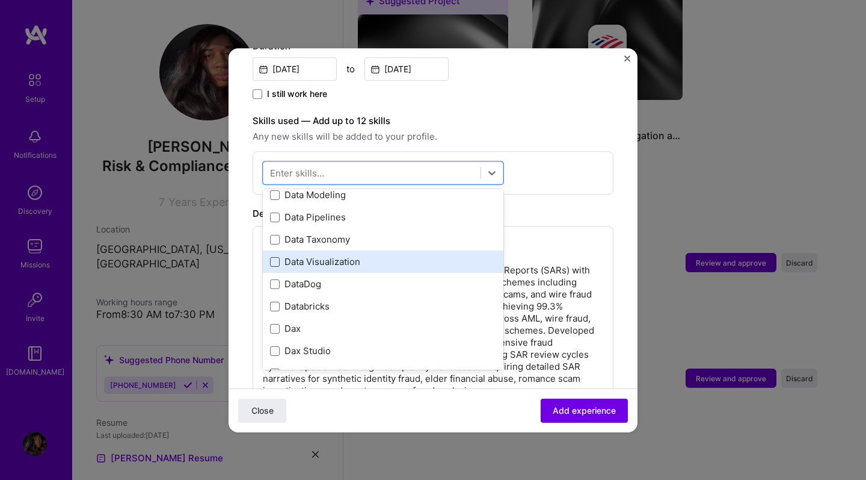
click at [279, 257] on span at bounding box center [275, 262] width 10 height 10
click at [0, 0] on input "checkbox" at bounding box center [0, 0] width 0 height 0
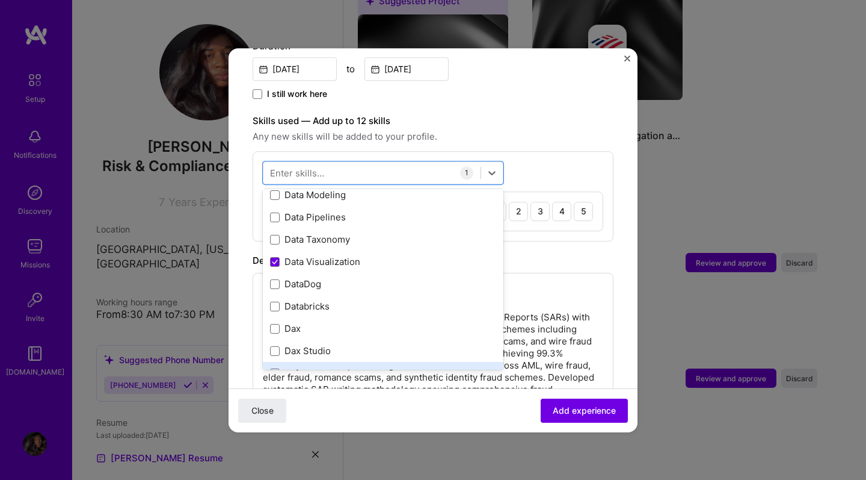
drag, startPoint x: 357, startPoint y: 281, endPoint x: 354, endPoint y: 351, distance: 70.4
drag, startPoint x: 349, startPoint y: 310, endPoint x: 356, endPoint y: 412, distance: 102.5
click at [356, 409] on form "Adding suggested job This job is suggested based on your LinkedIn, resume or [D…" at bounding box center [433, 222] width 409 height 1027
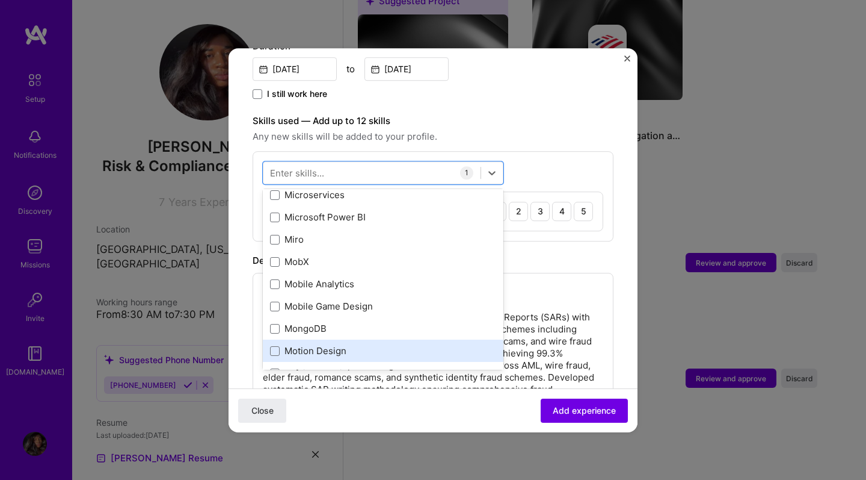
scroll to position [4659, 0]
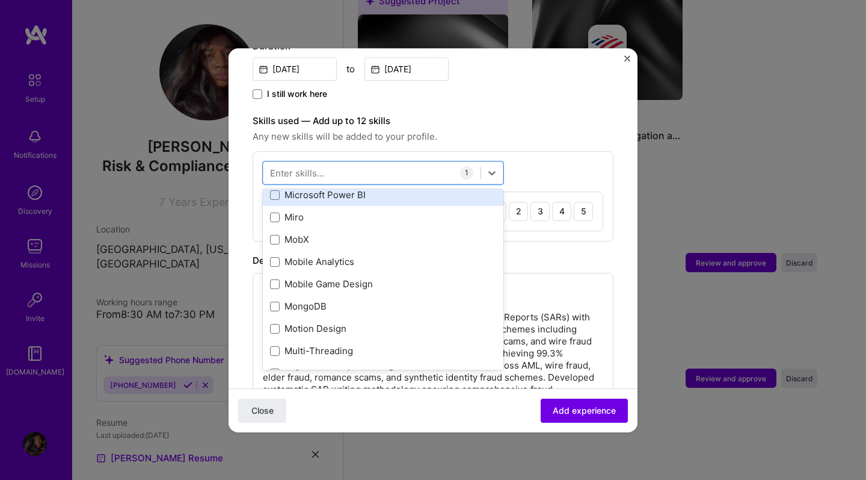
click at [280, 188] on div "Microsoft Power BI" at bounding box center [383, 194] width 226 height 13
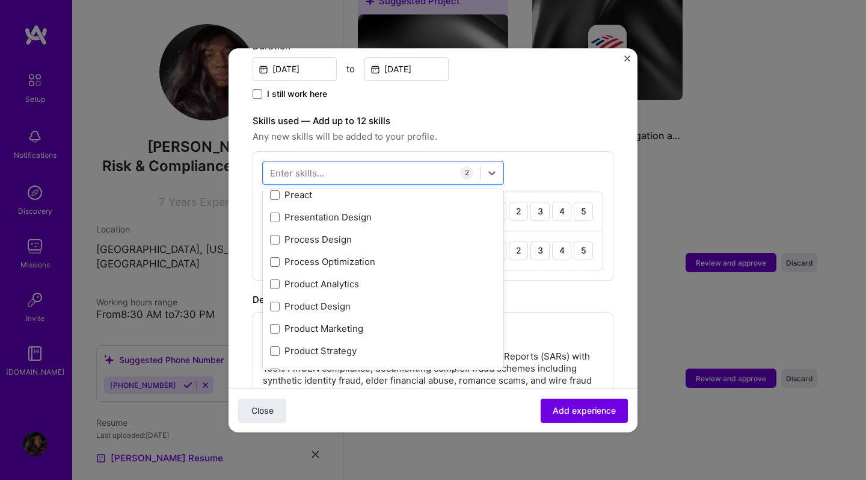
scroll to position [5527, 0]
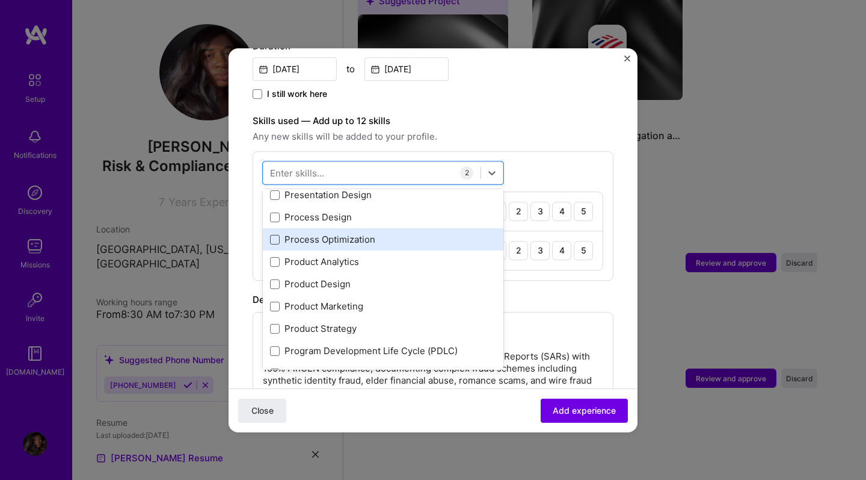
click at [274, 235] on span at bounding box center [275, 240] width 10 height 10
click at [0, 0] on input "checkbox" at bounding box center [0, 0] width 0 height 0
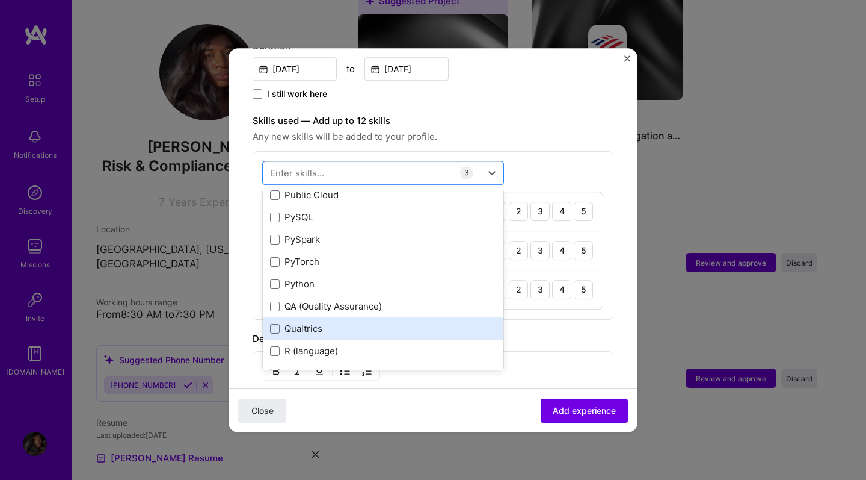
scroll to position [5772, 0]
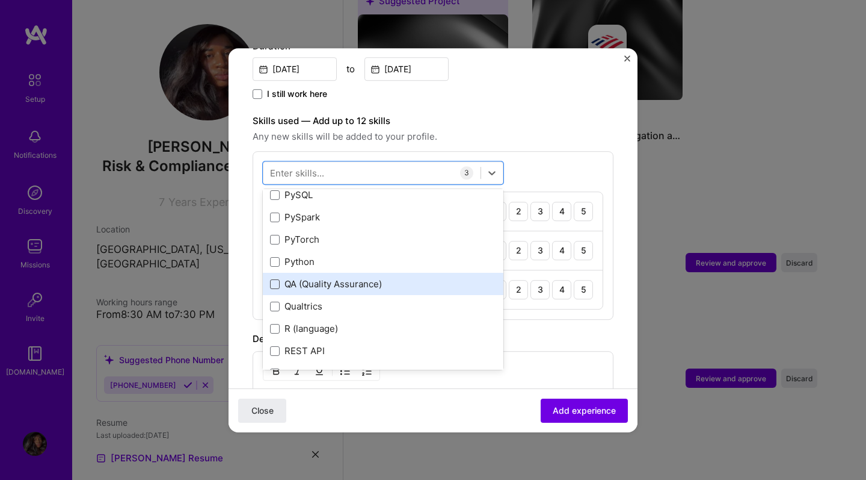
click at [277, 279] on span at bounding box center [275, 284] width 10 height 10
click at [0, 0] on input "checkbox" at bounding box center [0, 0] width 0 height 0
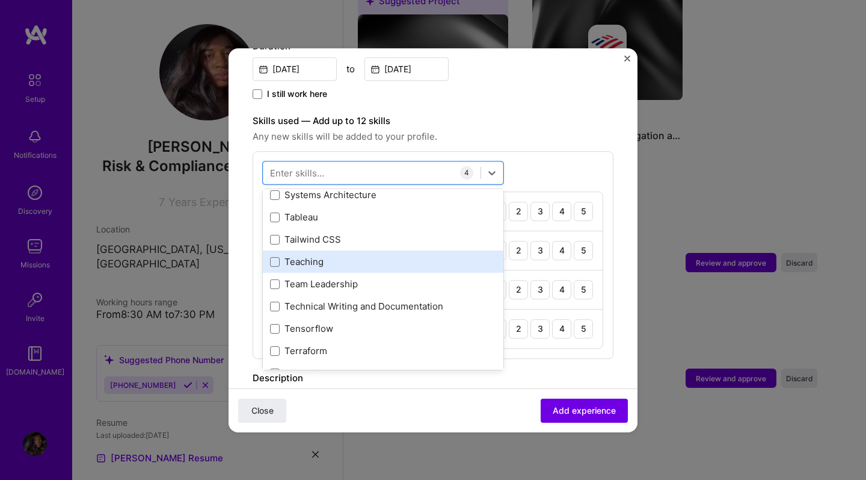
scroll to position [7331, 0]
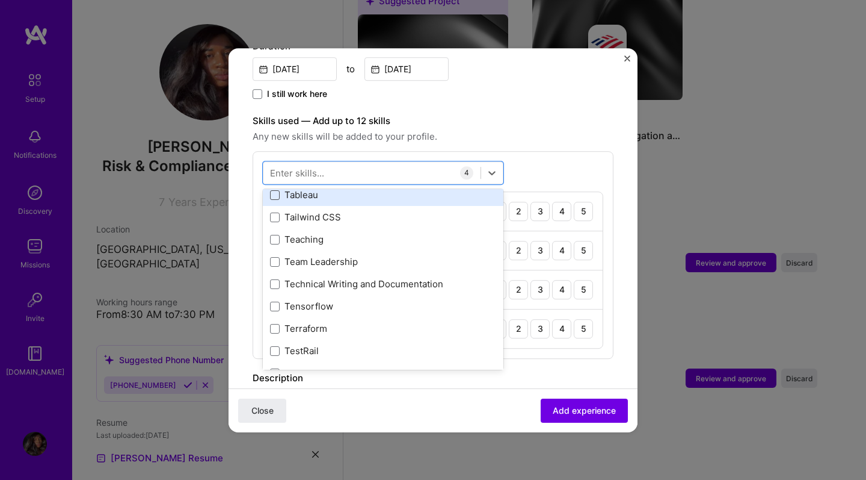
click at [272, 190] on span at bounding box center [275, 195] width 10 height 10
click at [0, 0] on input "checkbox" at bounding box center [0, 0] width 0 height 0
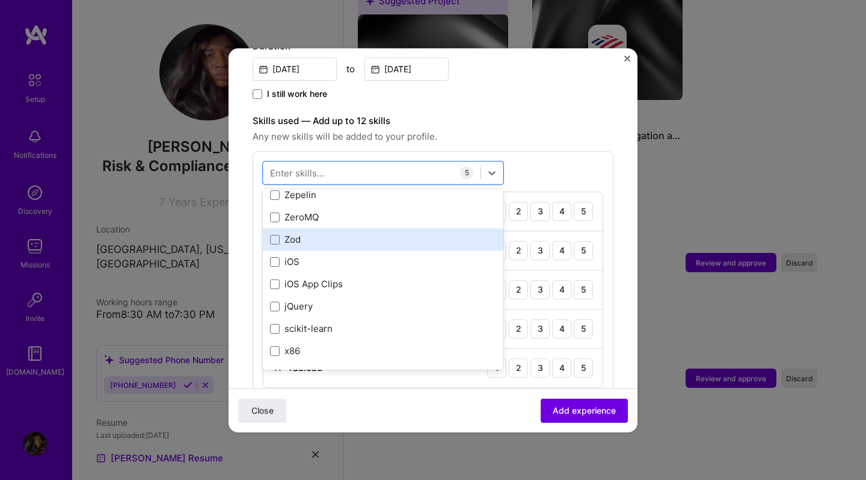
scroll to position [14, 0]
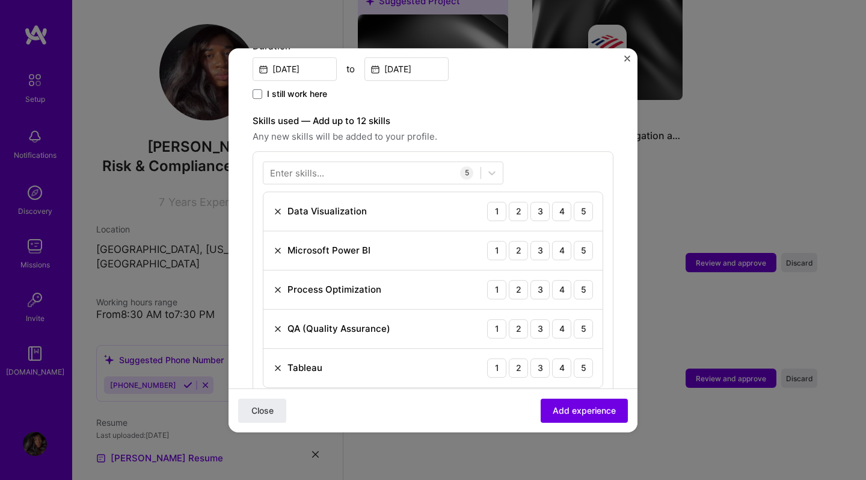
click at [554, 116] on div "Skills used — Add up to 12 skills Any new skills will be added to your profile." at bounding box center [433, 129] width 361 height 30
click at [581, 202] on div "5" at bounding box center [583, 211] width 19 height 19
click at [545, 241] on div "3" at bounding box center [540, 250] width 19 height 19
click at [568, 242] on div "4" at bounding box center [561, 250] width 19 height 19
click at [581, 280] on div "5" at bounding box center [583, 289] width 19 height 19
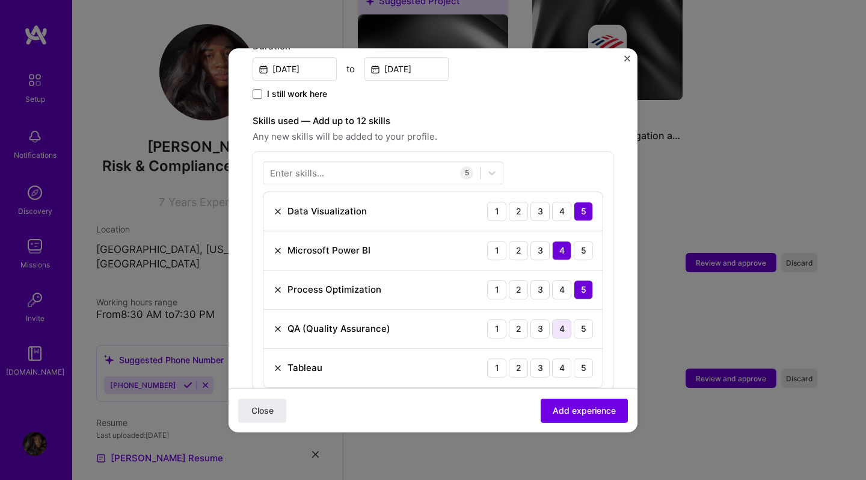
click at [558, 320] on div "4" at bounding box center [561, 328] width 19 height 19
click at [588, 358] on div "5" at bounding box center [583, 367] width 19 height 19
click at [616, 350] on form "Adding suggested job This job is suggested based on your LinkedIn, resume or [D…" at bounding box center [433, 300] width 409 height 1183
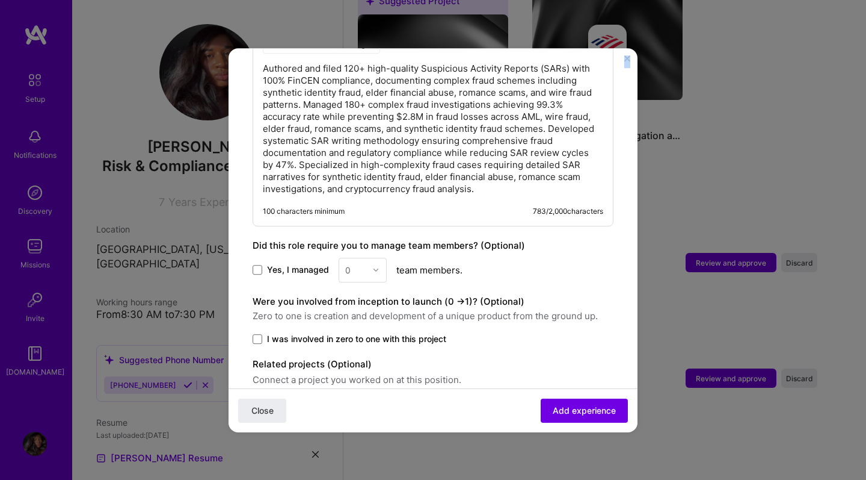
scroll to position [811, 0]
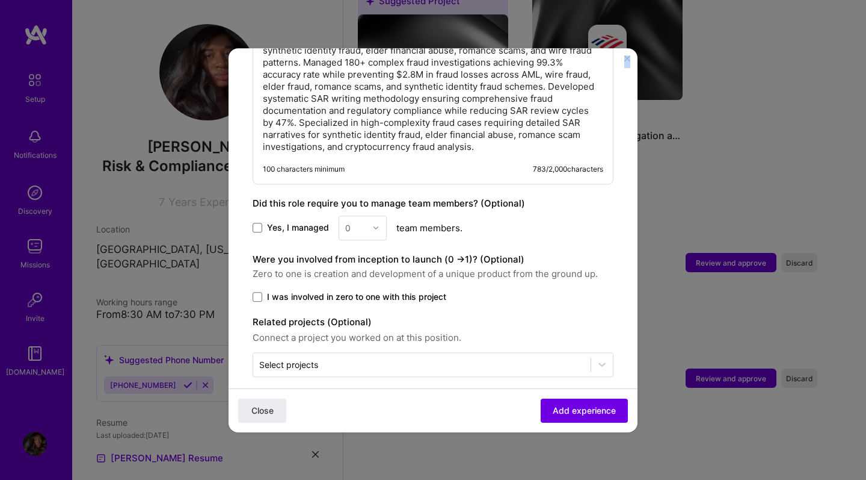
drag, startPoint x: 437, startPoint y: 321, endPoint x: 463, endPoint y: 448, distance: 129.6
click at [463, 409] on div "Adding suggested job This job is suggested based on your LinkedIn, resume or [D…" at bounding box center [433, 240] width 866 height 480
click at [573, 409] on span "Add experience" at bounding box center [584, 410] width 63 height 12
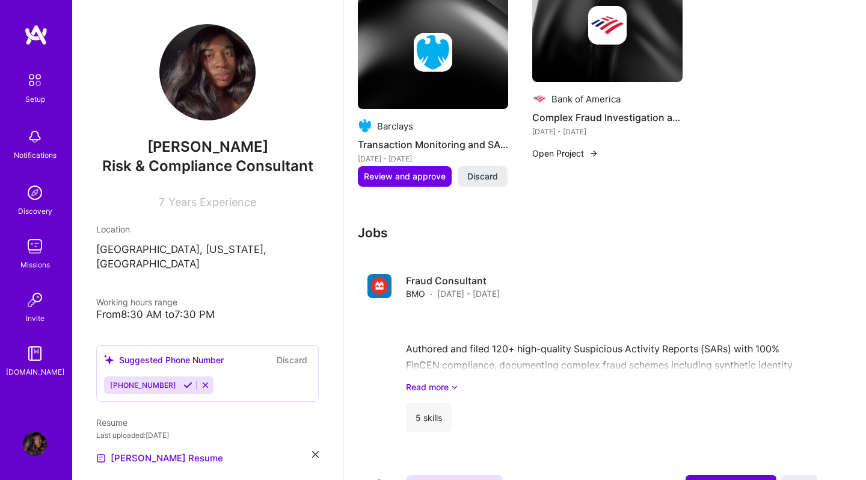
click at [734, 226] on h3 "Jobs" at bounding box center [592, 232] width 469 height 15
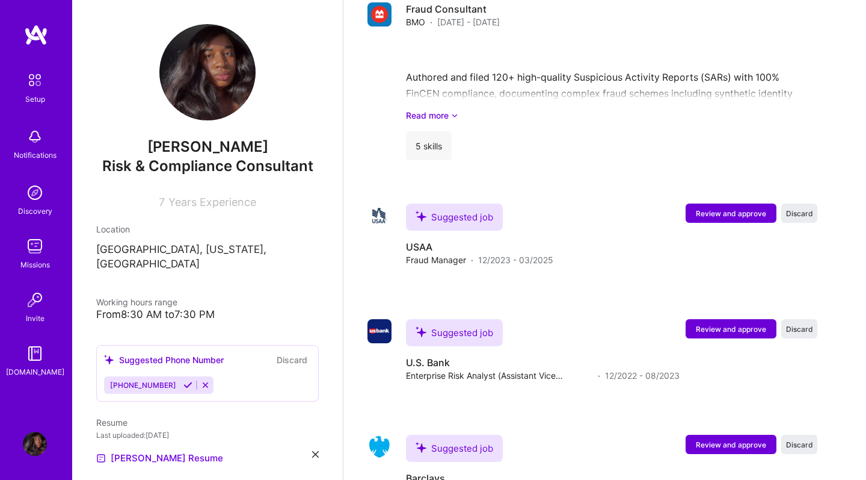
scroll to position [1590, 0]
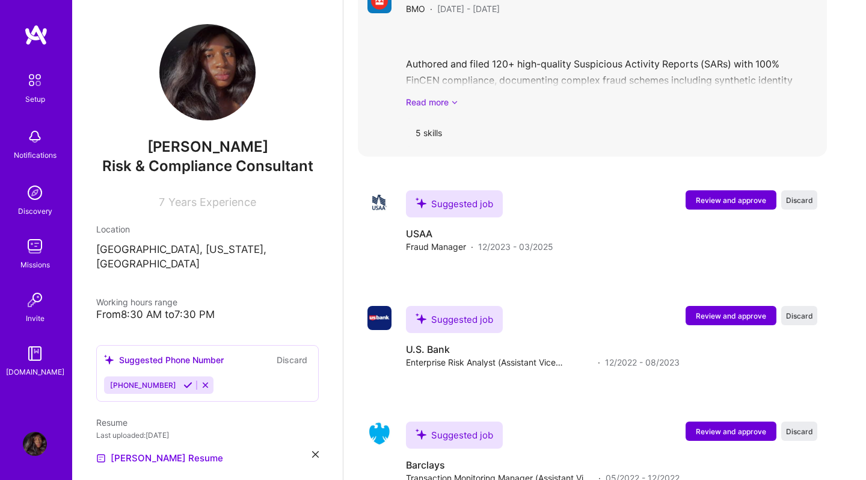
drag, startPoint x: 803, startPoint y: 140, endPoint x: 634, endPoint y: 90, distance: 176.3
click at [633, 96] on link "Read more" at bounding box center [612, 102] width 412 height 13
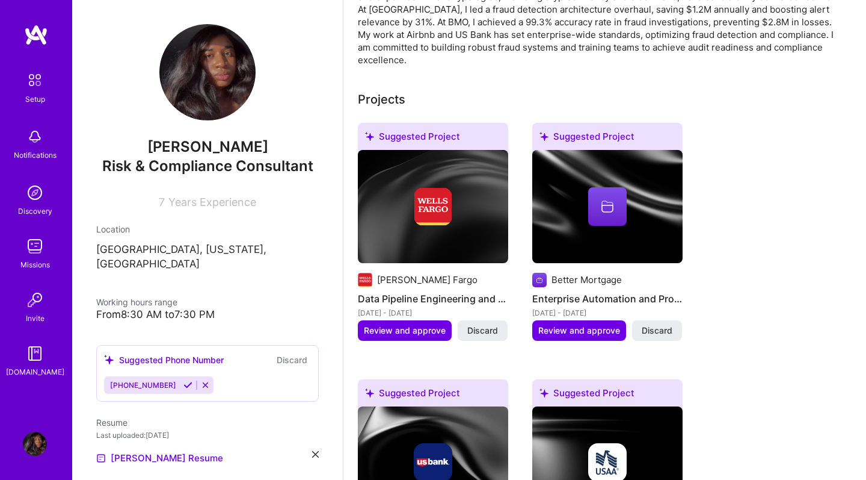
scroll to position [377, 0]
